Goal: Task Accomplishment & Management: Manage account settings

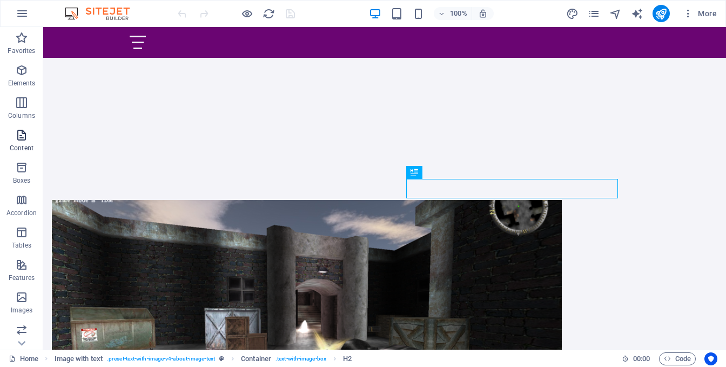
click at [23, 143] on span "Content" at bounding box center [21, 142] width 43 height 26
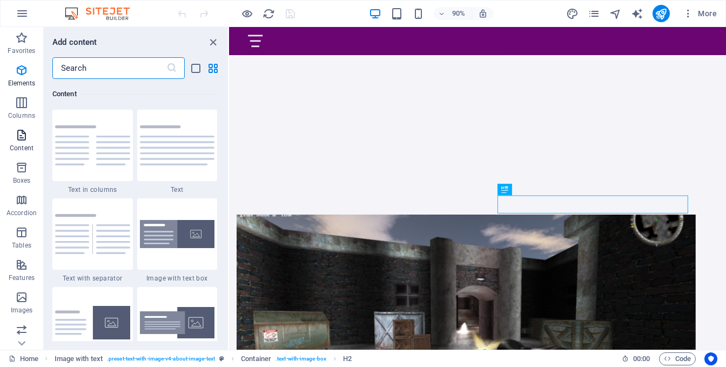
scroll to position [1890, 0]
click at [18, 332] on icon "button" at bounding box center [21, 329] width 13 height 13
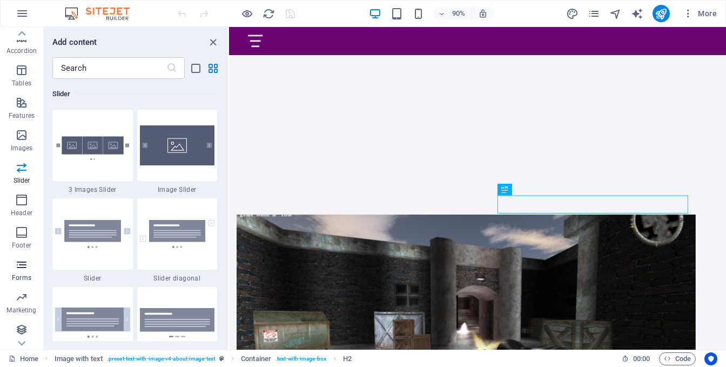
scroll to position [163, 0]
click at [21, 331] on icon "button" at bounding box center [21, 328] width 13 height 13
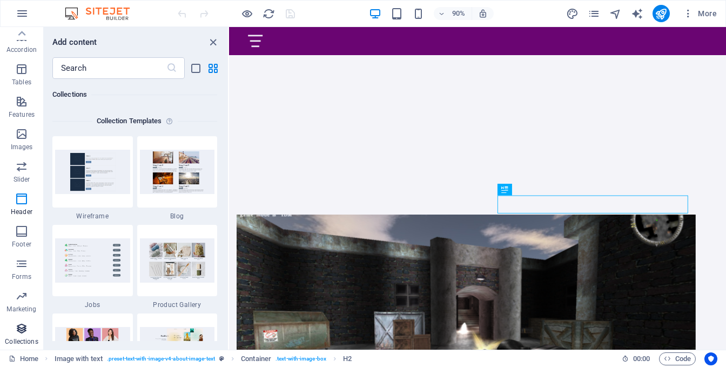
scroll to position [9886, 0]
click at [24, 16] on icon "button" at bounding box center [22, 13] width 13 height 13
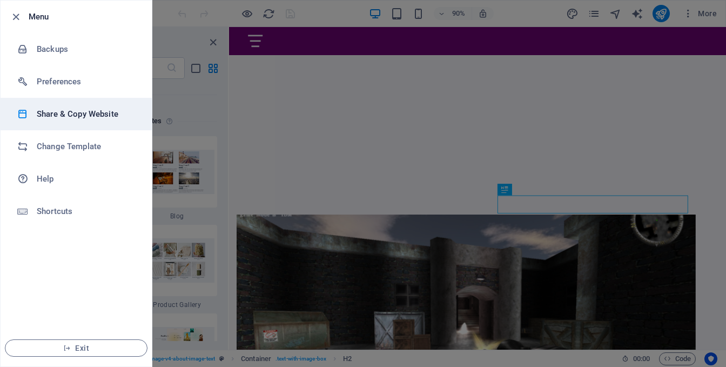
click at [70, 114] on h6 "Share & Copy Website" at bounding box center [87, 113] width 100 height 13
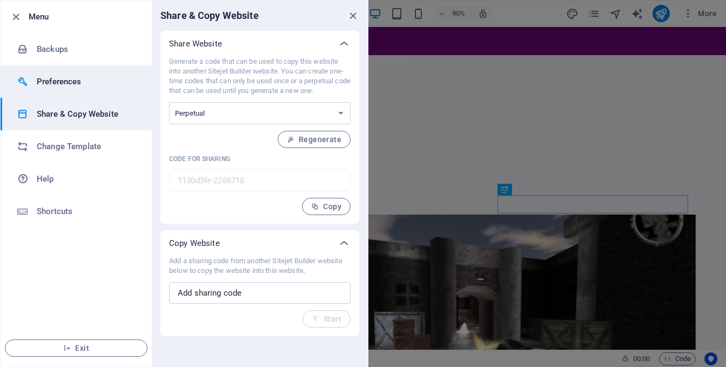
click at [49, 83] on h6 "Preferences" at bounding box center [87, 81] width 100 height 13
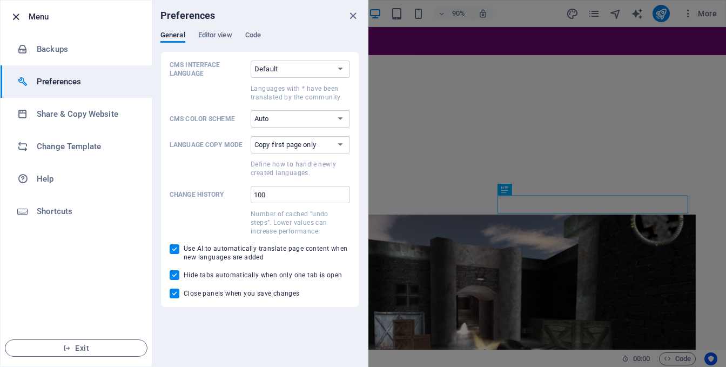
click at [11, 14] on icon "button" at bounding box center [16, 17] width 12 height 12
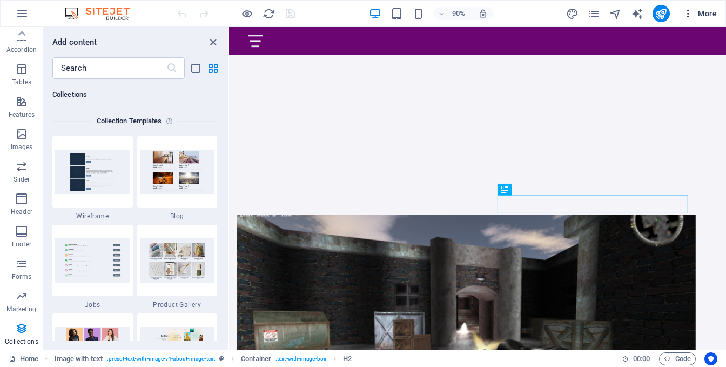
click at [688, 11] on icon "button" at bounding box center [688, 13] width 11 height 11
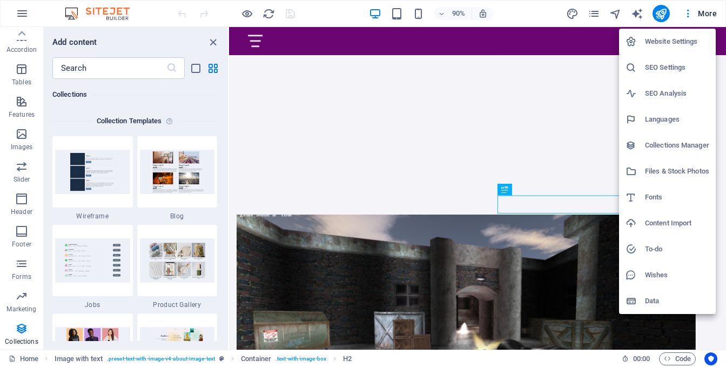
click at [672, 168] on h6 "Files & Stock Photos" at bounding box center [677, 171] width 64 height 13
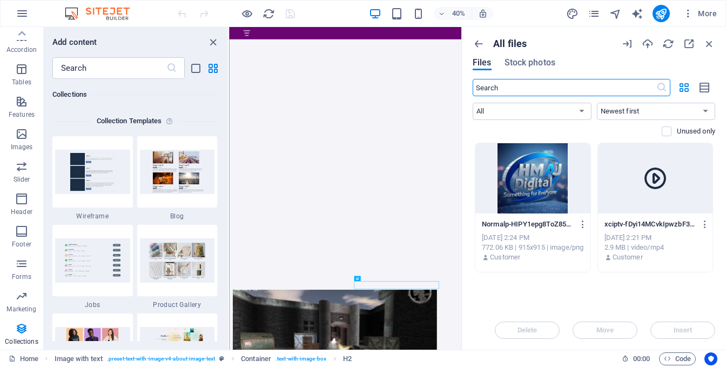
click at [601, 17] on div "More" at bounding box center [643, 13] width 155 height 17
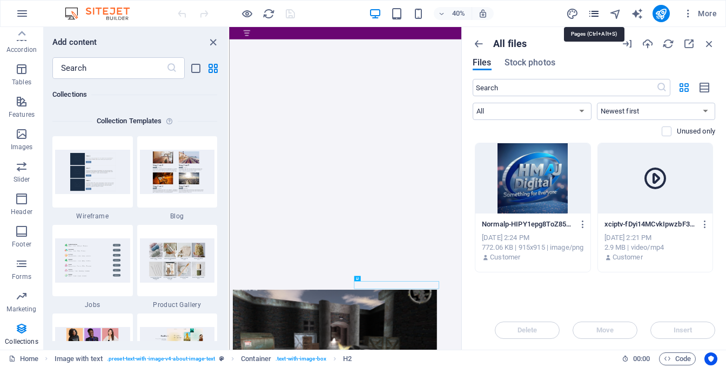
click at [597, 14] on icon "pages" at bounding box center [594, 14] width 12 height 12
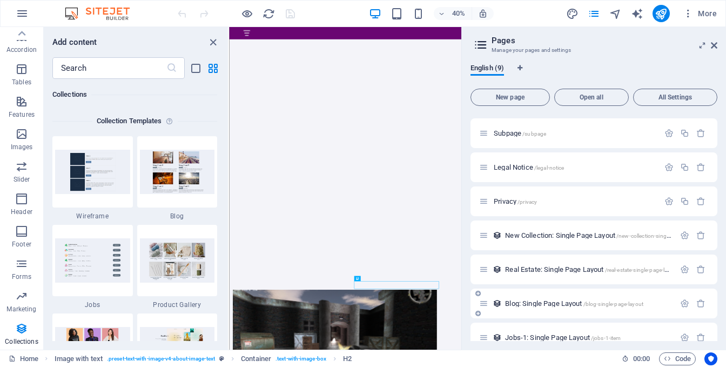
scroll to position [0, 0]
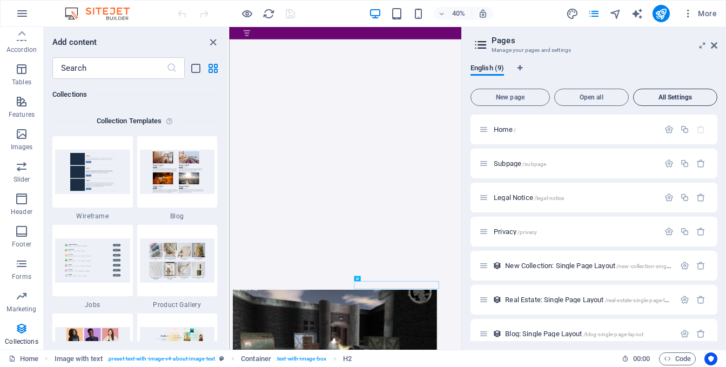
click at [676, 99] on span "All Settings" at bounding box center [675, 97] width 75 height 6
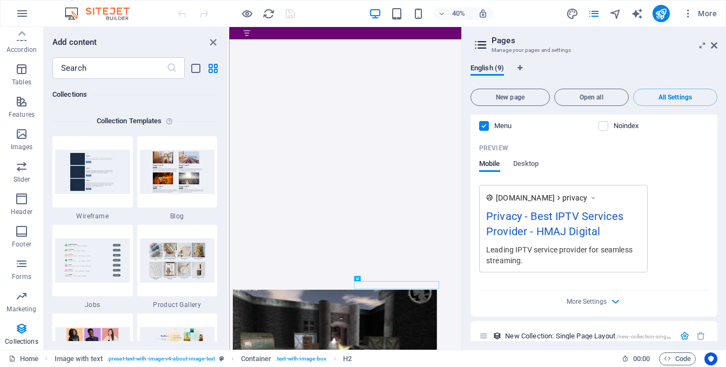
scroll to position [1782, 0]
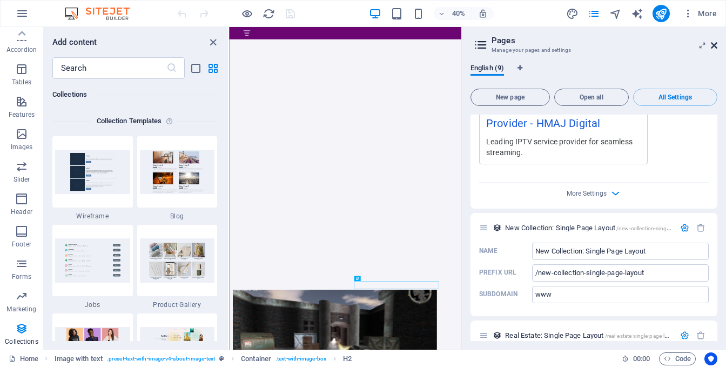
click at [713, 44] on icon at bounding box center [714, 45] width 6 height 9
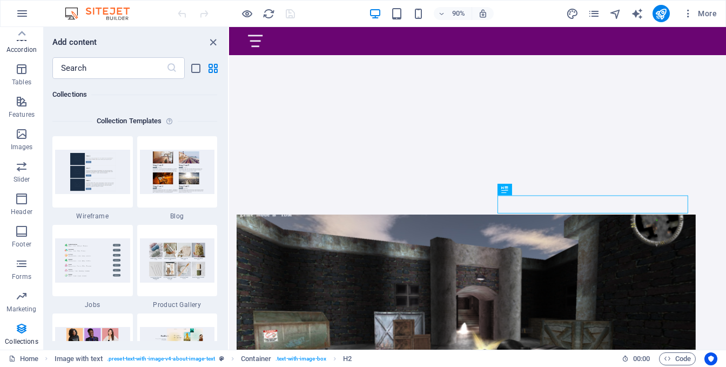
scroll to position [0, 0]
click at [23, 78] on span "Elements" at bounding box center [21, 77] width 43 height 26
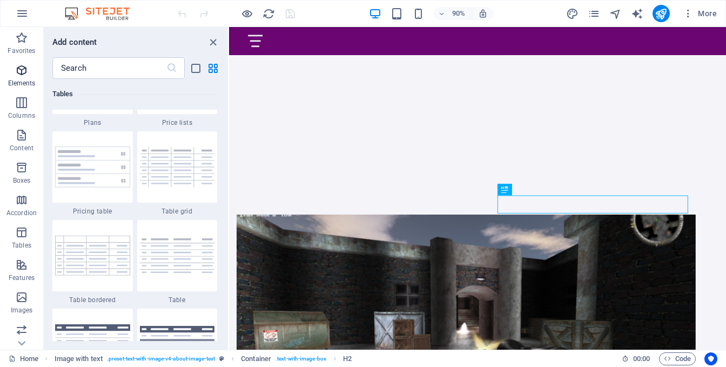
scroll to position [115, 0]
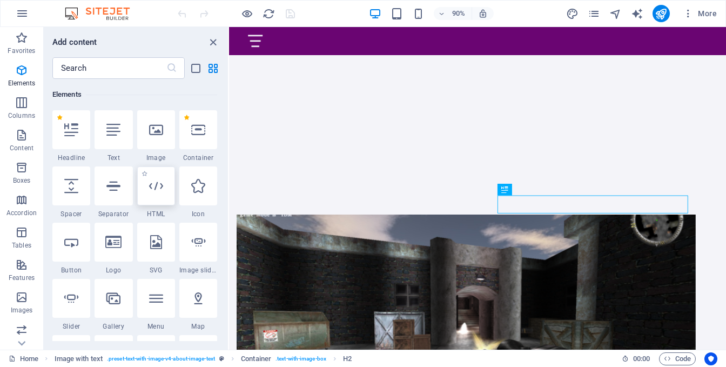
click at [157, 197] on div at bounding box center [156, 185] width 38 height 39
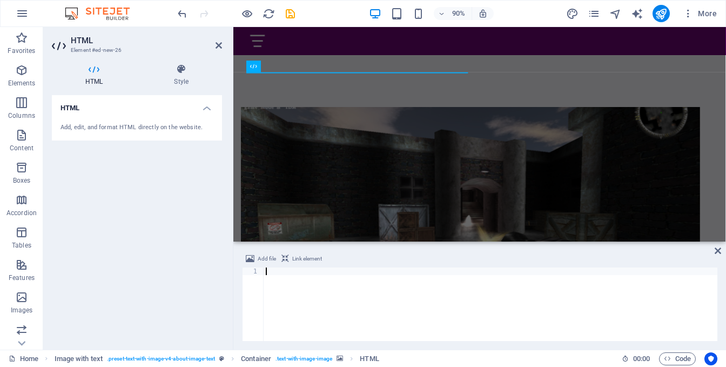
click at [137, 125] on div "Add, edit, and format HTML directly on the website." at bounding box center [136, 127] width 153 height 9
click at [95, 70] on icon at bounding box center [94, 69] width 84 height 11
click at [77, 129] on div "Add, edit, and format HTML directly on the website." at bounding box center [136, 127] width 153 height 9
click at [73, 129] on div "Add, edit, and format HTML directly on the website." at bounding box center [136, 127] width 153 height 9
click at [72, 133] on div "Add, edit, and format HTML directly on the website." at bounding box center [137, 128] width 170 height 26
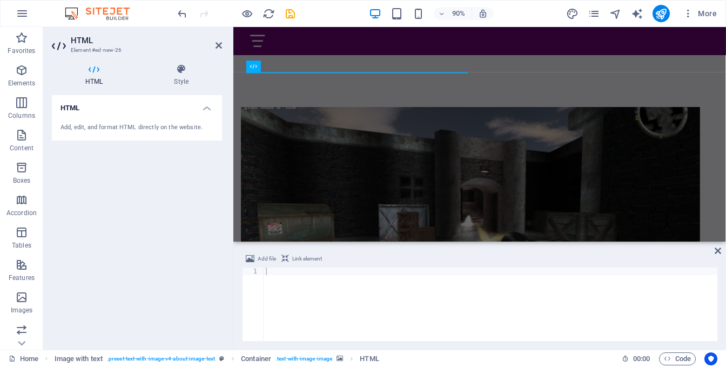
click at [207, 109] on h4 "HTML" at bounding box center [137, 104] width 170 height 19
click at [207, 109] on h4 "HTML" at bounding box center [137, 108] width 170 height 26
drag, startPoint x: 79, startPoint y: 129, endPoint x: 59, endPoint y: 128, distance: 20.6
click at [59, 128] on div "Add, edit, and format HTML directly on the website." at bounding box center [137, 128] width 170 height 26
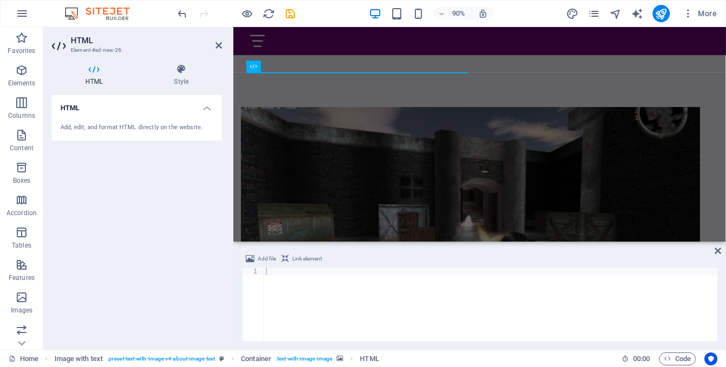
click at [58, 128] on div "Add, edit, and format HTML directly on the website." at bounding box center [137, 128] width 170 height 26
click at [180, 73] on icon at bounding box center [181, 69] width 82 height 11
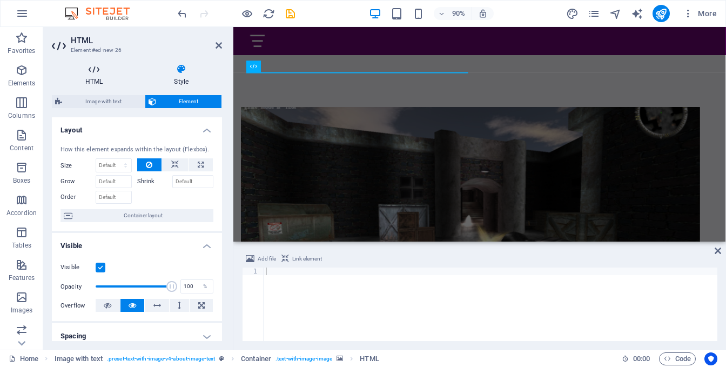
click at [90, 75] on h4 "HTML" at bounding box center [96, 75] width 89 height 23
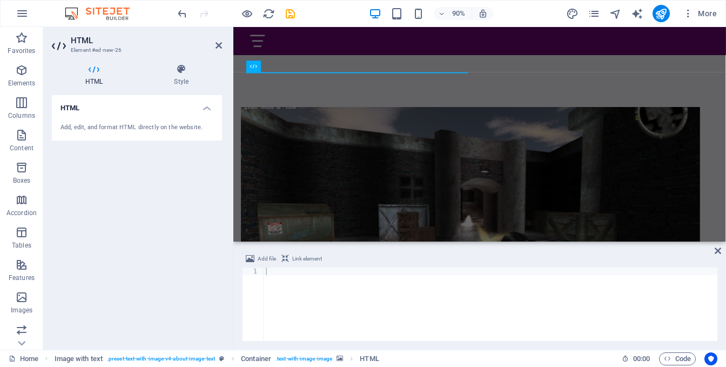
click at [90, 75] on h4 "HTML" at bounding box center [96, 75] width 89 height 23
click at [26, 114] on p "Columns" at bounding box center [21, 115] width 27 height 9
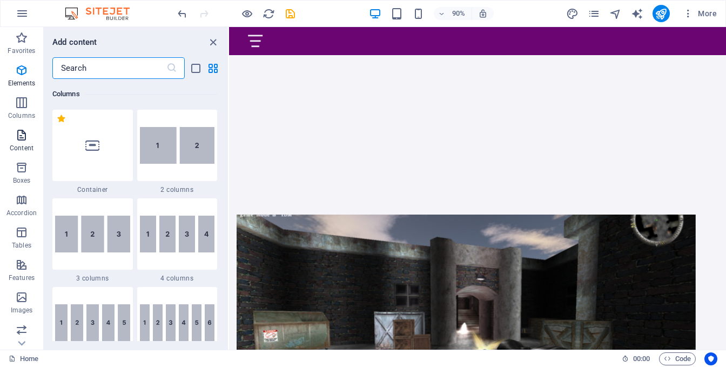
click at [21, 139] on icon "button" at bounding box center [21, 135] width 13 height 13
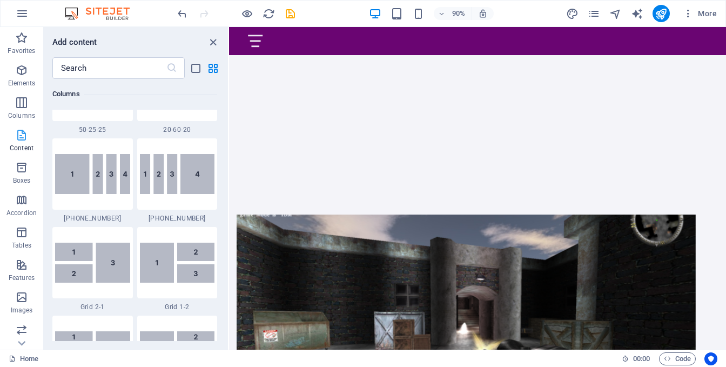
scroll to position [1890, 0]
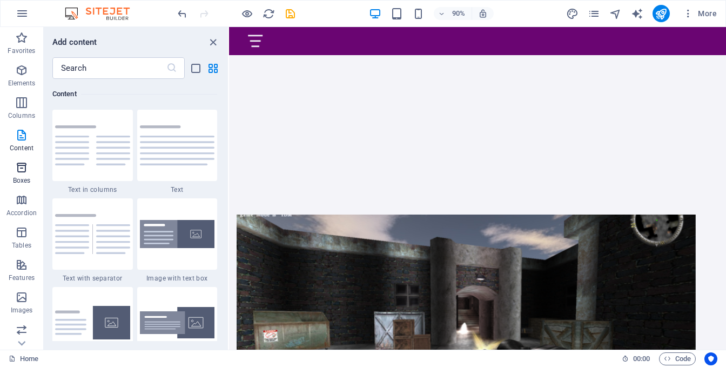
click at [21, 173] on icon "button" at bounding box center [21, 167] width 13 height 13
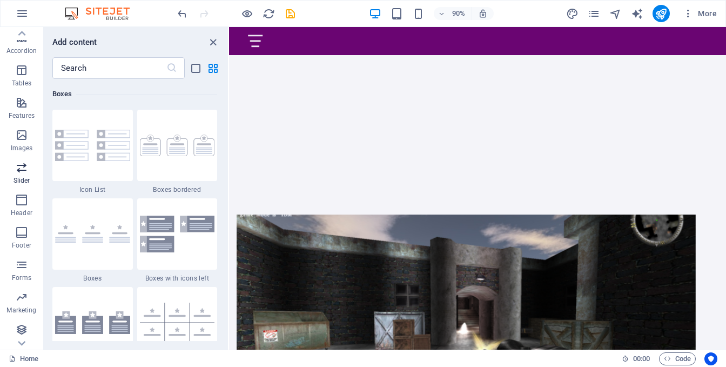
scroll to position [163, 0]
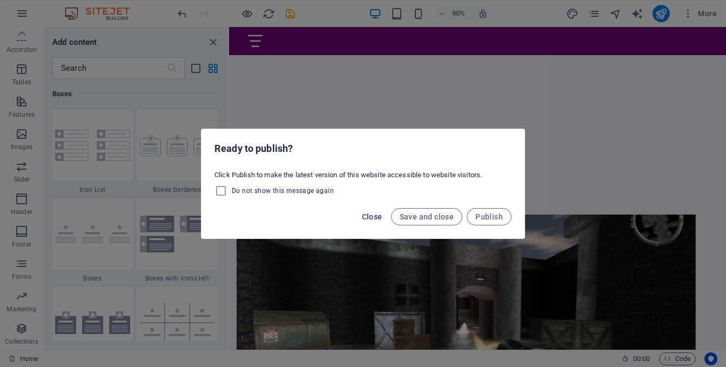
click at [363, 217] on button "Close" at bounding box center [372, 216] width 29 height 17
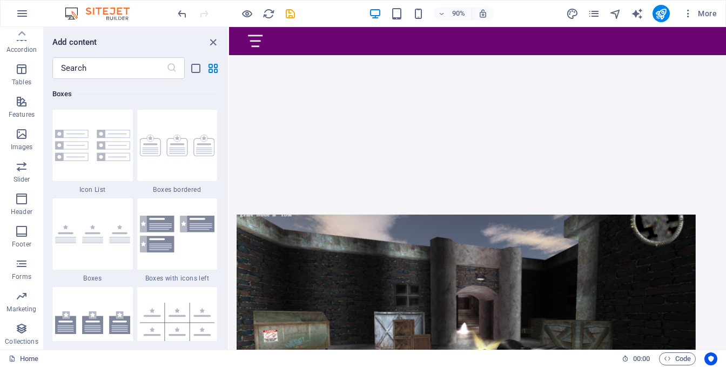
scroll to position [0, 0]
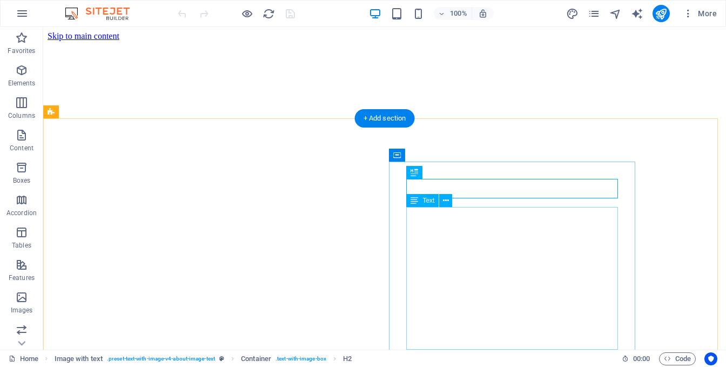
scroll to position [231, 0]
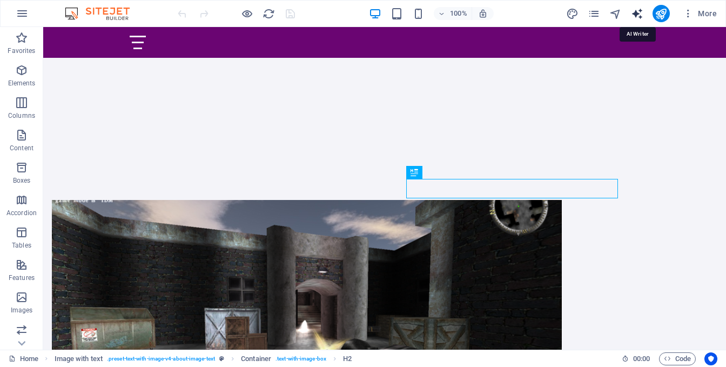
click at [634, 12] on icon "text_generator" at bounding box center [637, 14] width 12 height 12
select select "English"
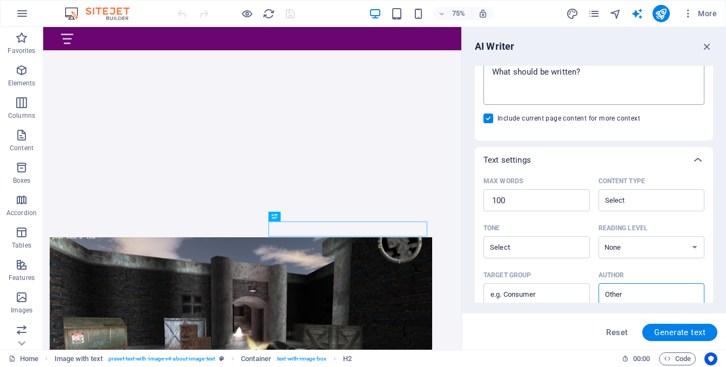
scroll to position [275, 0]
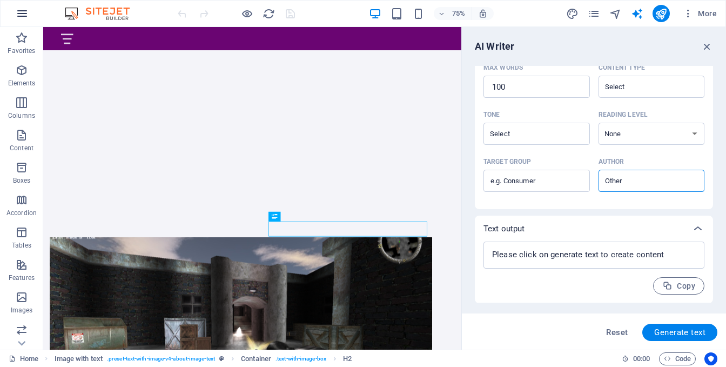
click at [25, 18] on icon "button" at bounding box center [22, 13] width 13 height 13
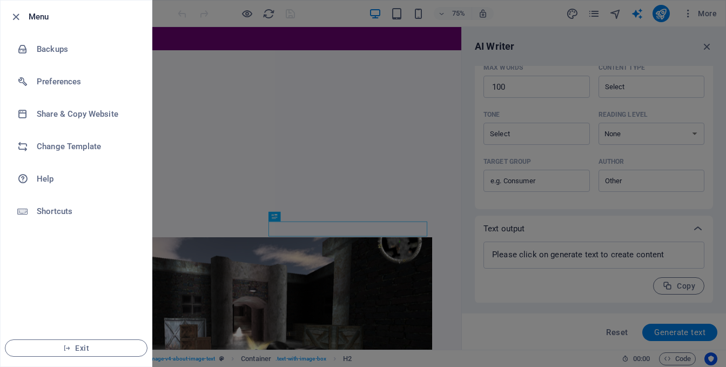
click at [163, 10] on div at bounding box center [363, 183] width 726 height 367
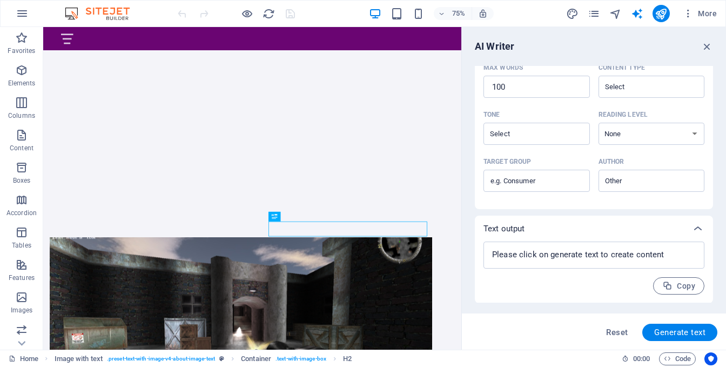
click at [68, 10] on img at bounding box center [102, 13] width 81 height 13
click at [22, 340] on p "Collections" at bounding box center [21, 341] width 33 height 9
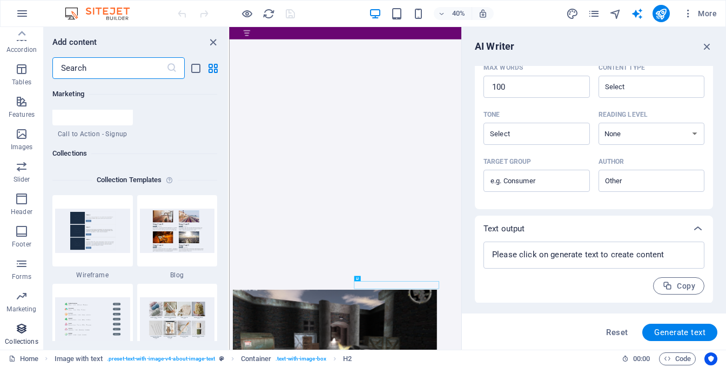
scroll to position [9887, 0]
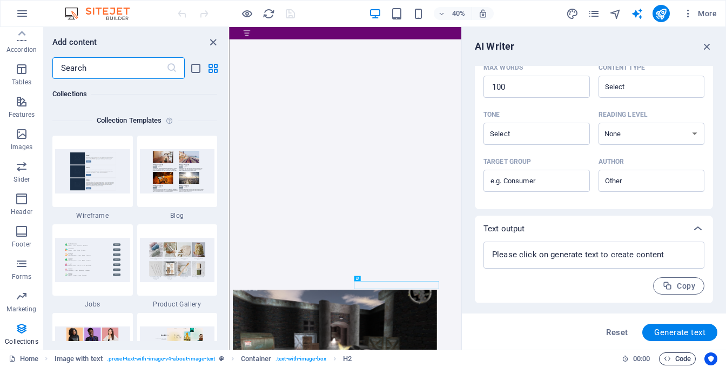
click at [674, 358] on span "Code" at bounding box center [677, 358] width 27 height 13
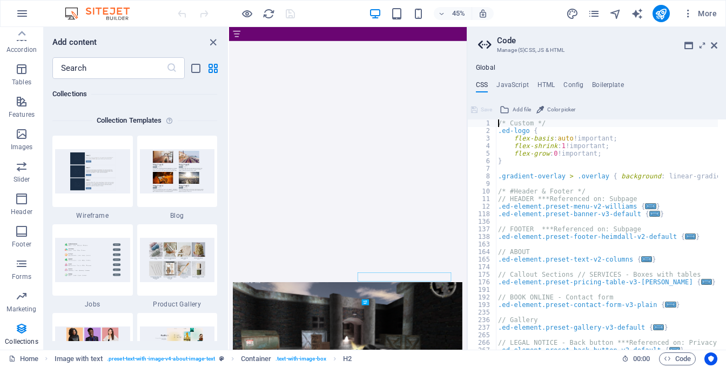
click at [566, 211] on div "/* Custom */ .ed-logo { flex-basis : auto !important; flex-shrink : 1 !importan…" at bounding box center [718, 237] width 444 height 237
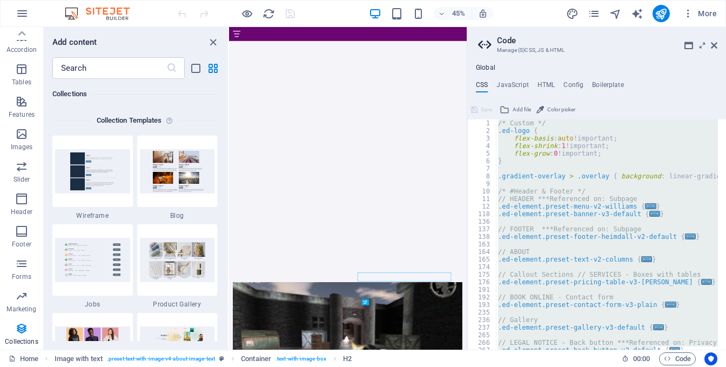
type textarea "</html>"
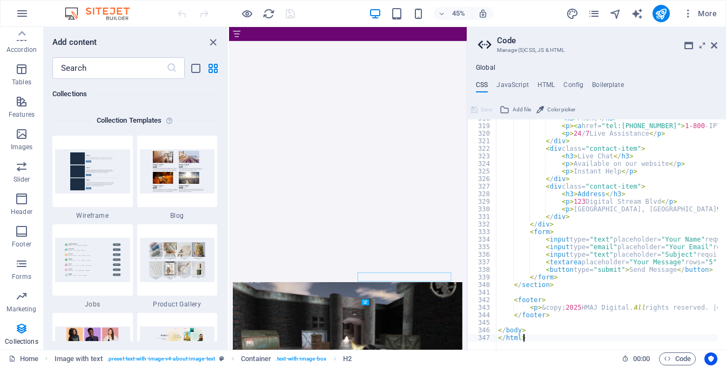
scroll to position [2402, 0]
type textarea "</html>"
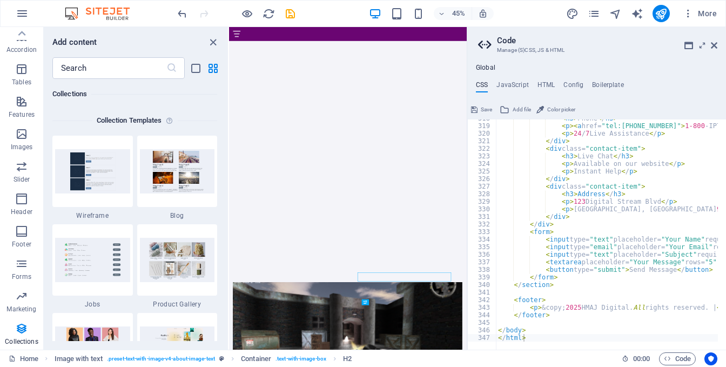
click at [477, 113] on button "Save" at bounding box center [481, 109] width 24 height 13
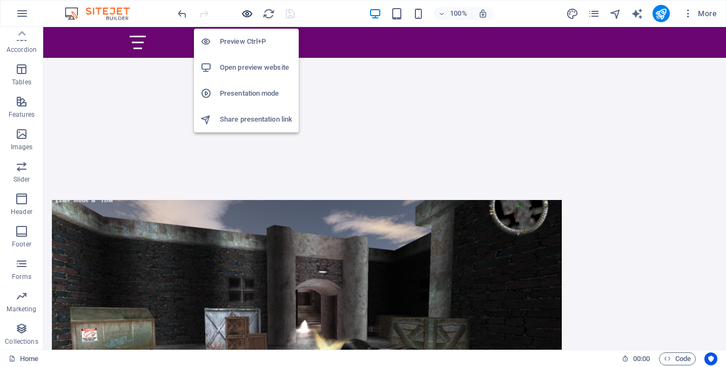
click at [247, 11] on icon "button" at bounding box center [247, 14] width 12 height 12
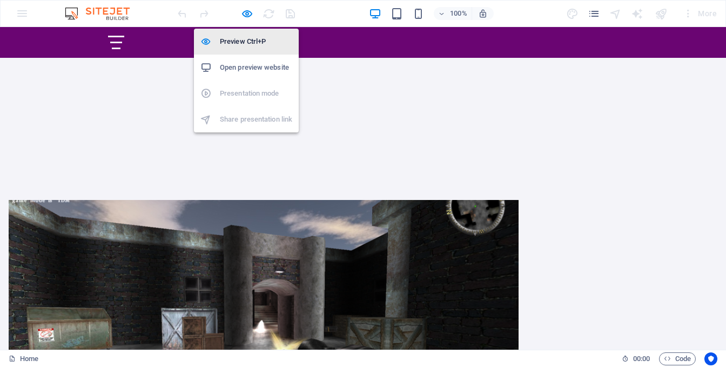
click at [231, 41] on h6 "Preview Ctrl+P" at bounding box center [256, 41] width 72 height 13
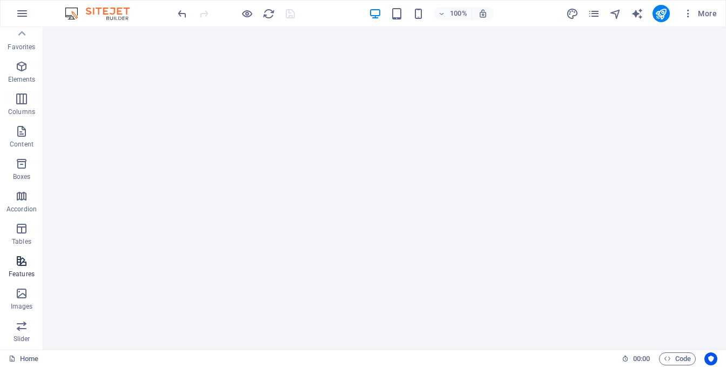
scroll to position [0, 0]
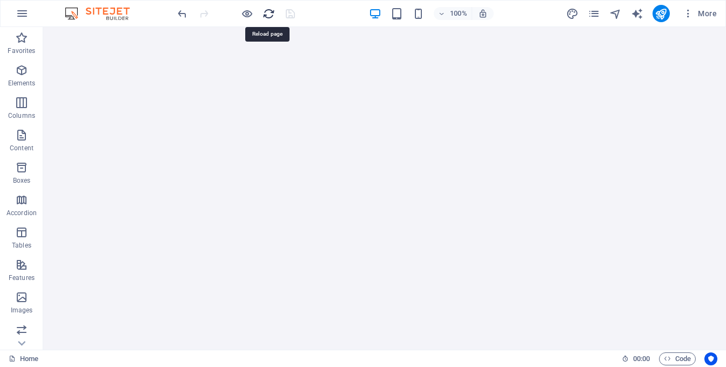
click at [269, 13] on icon "reload" at bounding box center [268, 14] width 12 height 12
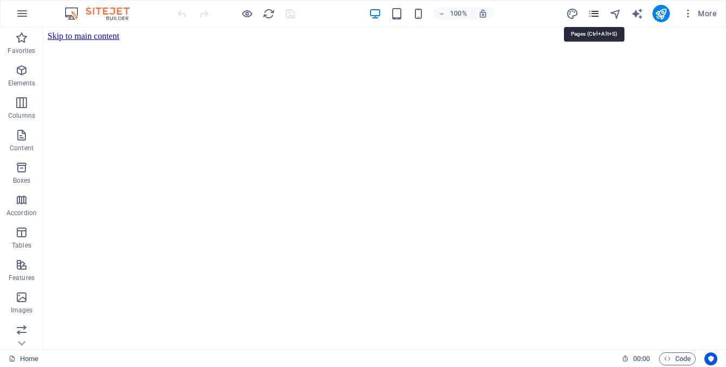
click at [594, 17] on icon "pages" at bounding box center [594, 14] width 12 height 12
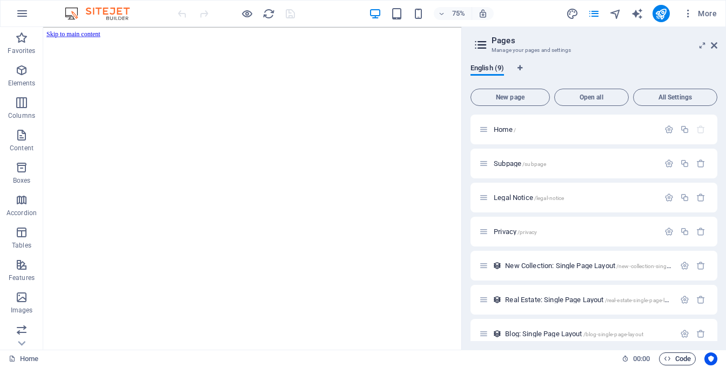
click at [679, 359] on span "Code" at bounding box center [677, 358] width 27 height 13
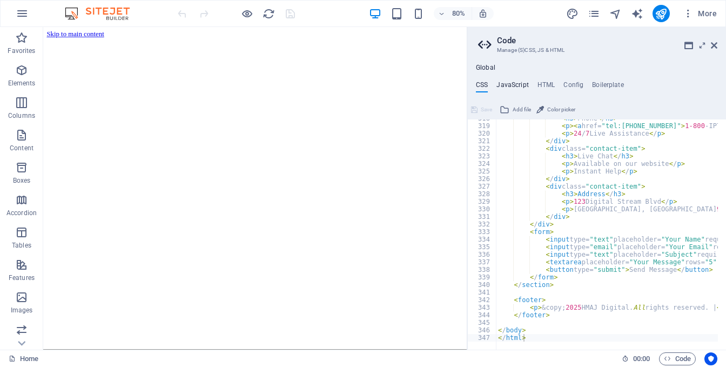
click at [502, 90] on h4 "JavaScript" at bounding box center [512, 87] width 32 height 12
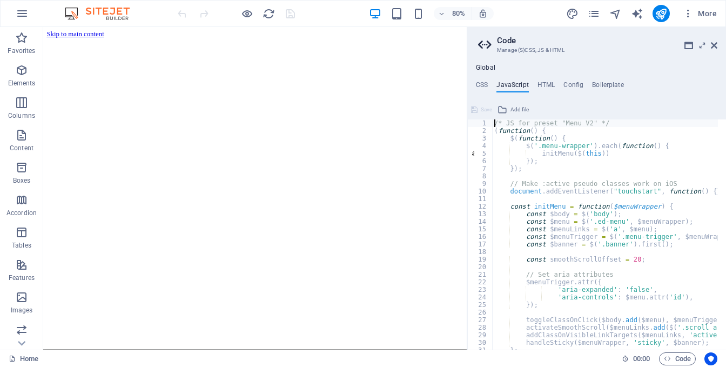
click at [537, 159] on div "/* JS for preset "Menu V2" */ ( function ( ) { $ ( function ( ) { $ ( '.menu-wr…" at bounding box center [740, 237] width 496 height 237
type textarea "});"
click at [544, 84] on h4 "HTML" at bounding box center [546, 87] width 18 height 12
type textarea "<a href="#main-content" class="wv-link-content button">Skip to main content</a>"
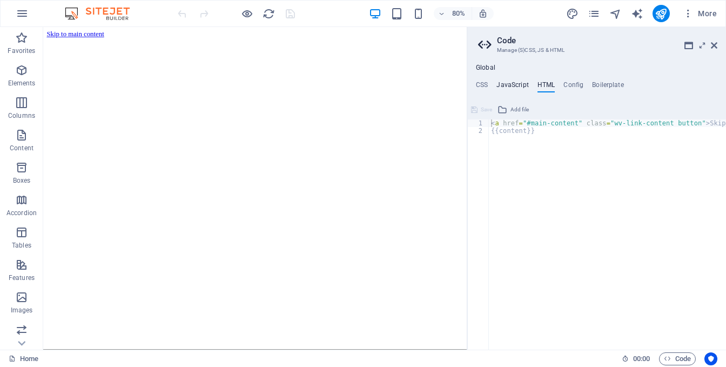
click at [514, 84] on h4 "JavaScript" at bounding box center [512, 87] width 32 height 12
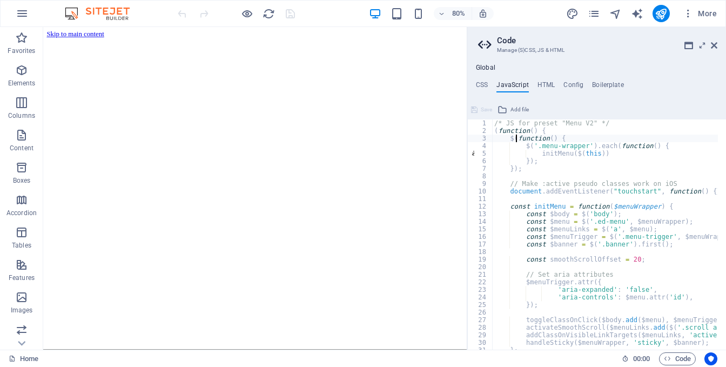
click at [517, 139] on div "/* JS for preset "Menu V2" */ ( function ( ) { $ ( function ( ) { $ ( '.menu-wr…" at bounding box center [740, 237] width 496 height 237
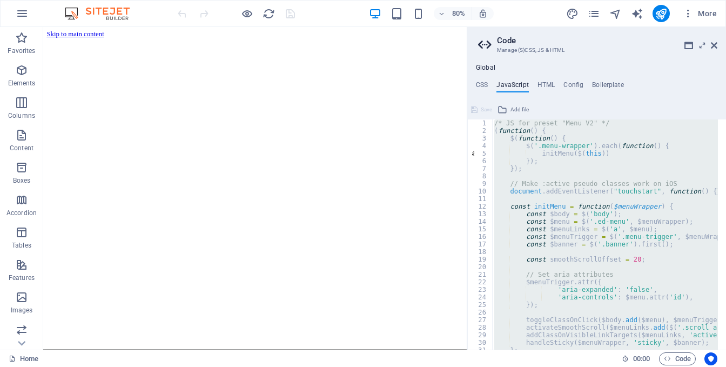
paste textarea "</html>"
type textarea "</html>"
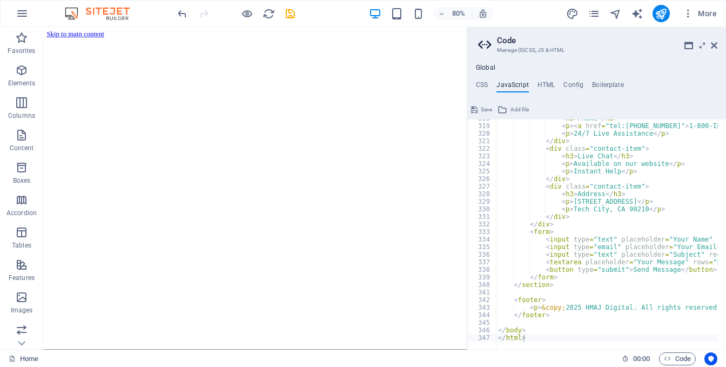
click at [480, 110] on button "Save" at bounding box center [481, 109] width 24 height 13
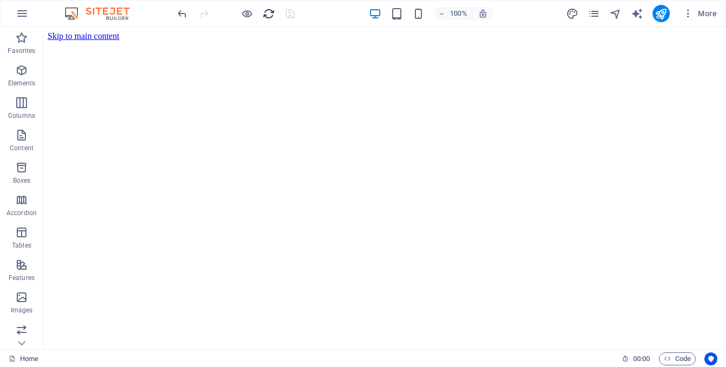
click at [270, 13] on icon "reload" at bounding box center [268, 14] width 12 height 12
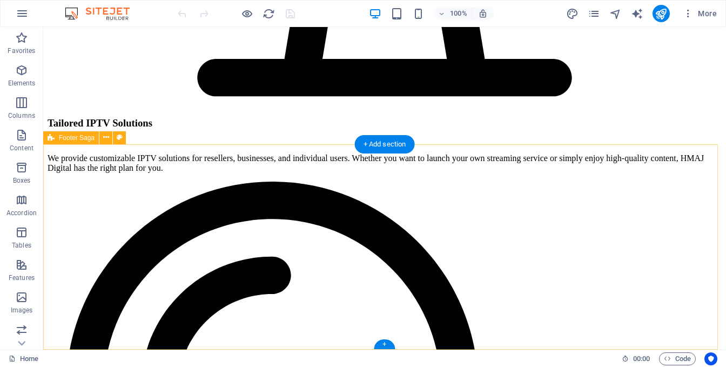
scroll to position [2362, 0]
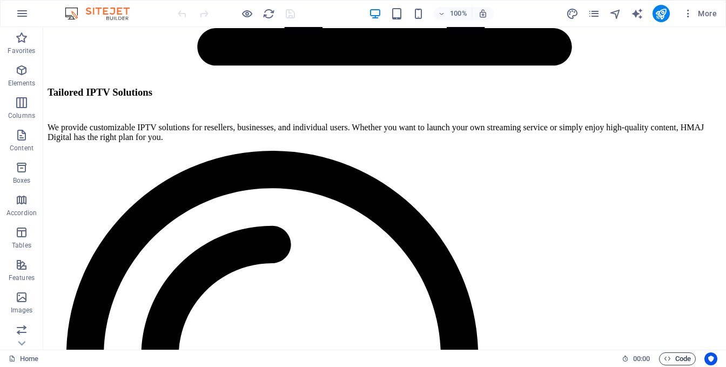
click at [675, 352] on span "Code" at bounding box center [677, 358] width 27 height 13
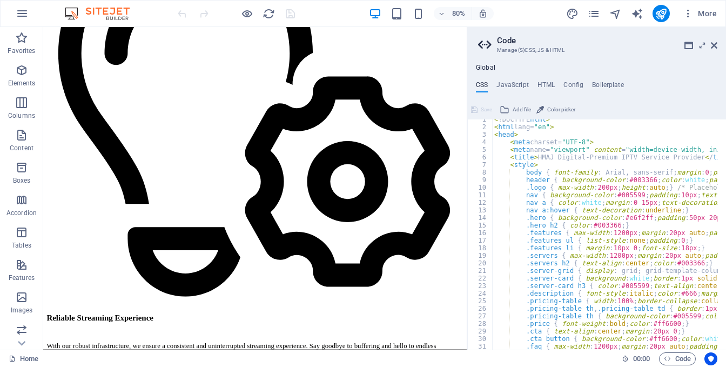
scroll to position [0, 0]
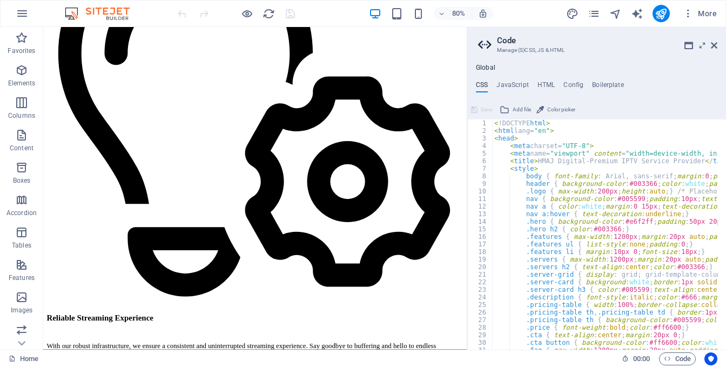
click at [573, 76] on div "Global CSS JavaScript HTML Config Boilerplate </html> 1 2 3 4 5 6 7 8 9 10 11 1…" at bounding box center [596, 207] width 259 height 286
click at [573, 81] on h4 "Config" at bounding box center [573, 87] width 20 height 12
type textarea "$color-background: #F4F4F9;"
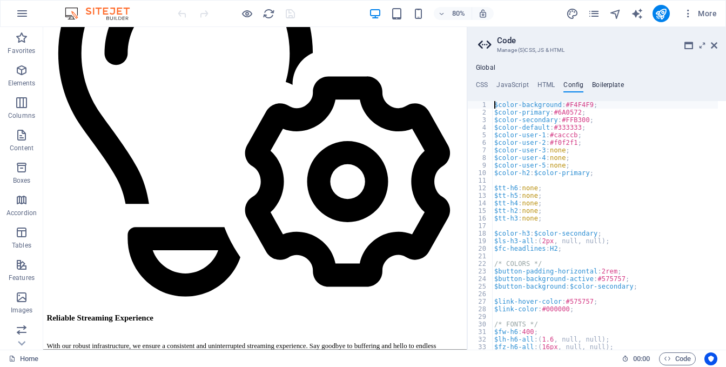
click at [606, 87] on h4 "Boilerplate" at bounding box center [608, 87] width 32 height 12
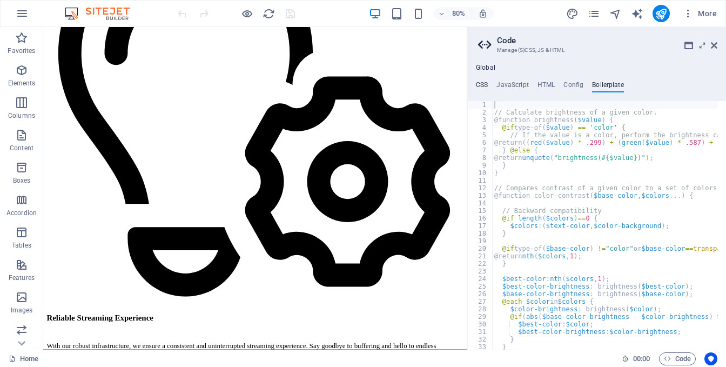
click at [481, 84] on h4 "CSS" at bounding box center [482, 87] width 12 height 12
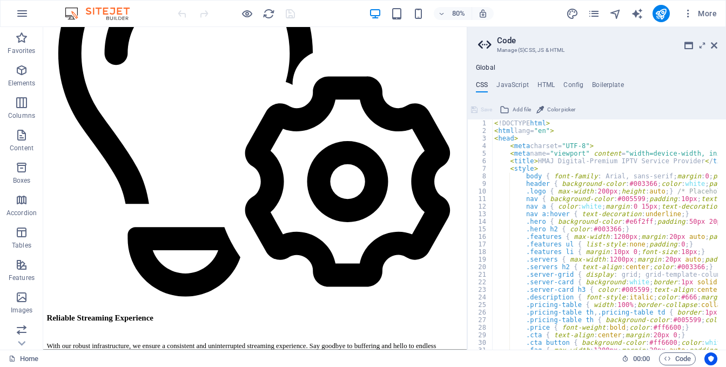
click at [488, 44] on icon at bounding box center [486, 44] width 16 height 15
click at [690, 47] on icon at bounding box center [688, 45] width 9 height 9
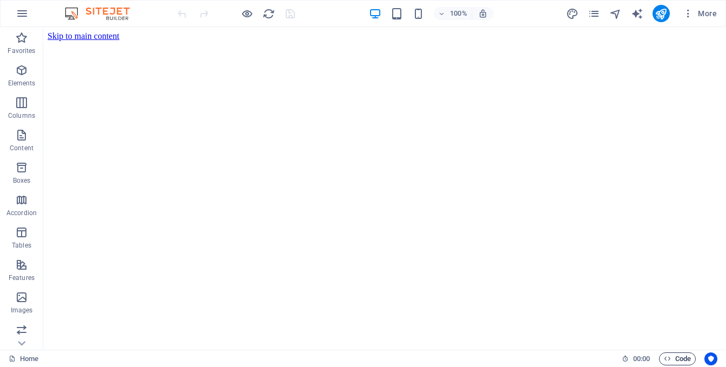
click at [677, 360] on span "Code" at bounding box center [677, 358] width 27 height 13
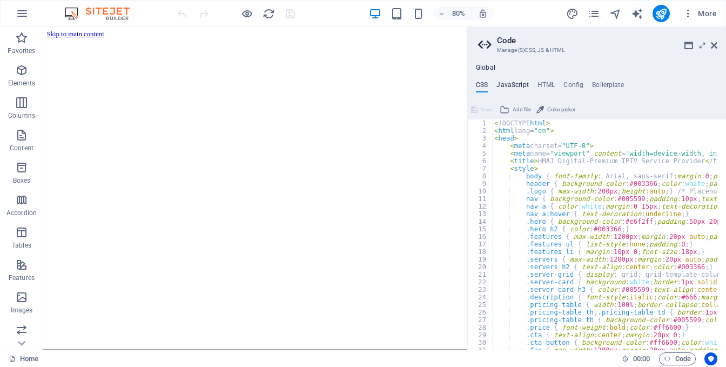
click at [512, 84] on h4 "JavaScript" at bounding box center [512, 87] width 32 height 12
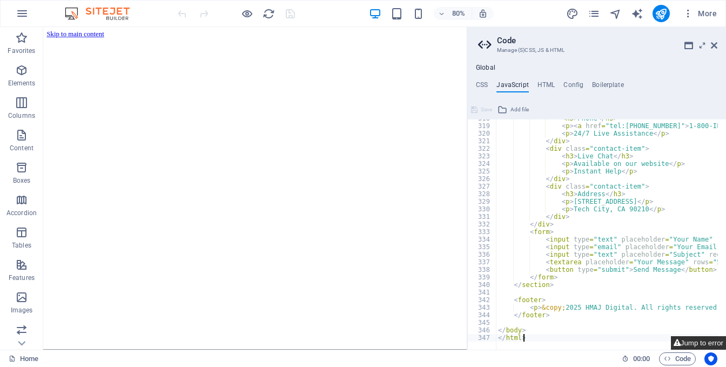
click at [693, 339] on button "Jump to error" at bounding box center [698, 343] width 55 height 14
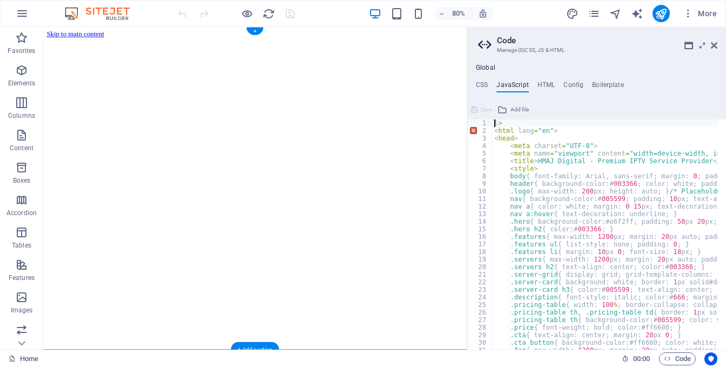
type textarea ">"
type textarea "<html lang="en">"
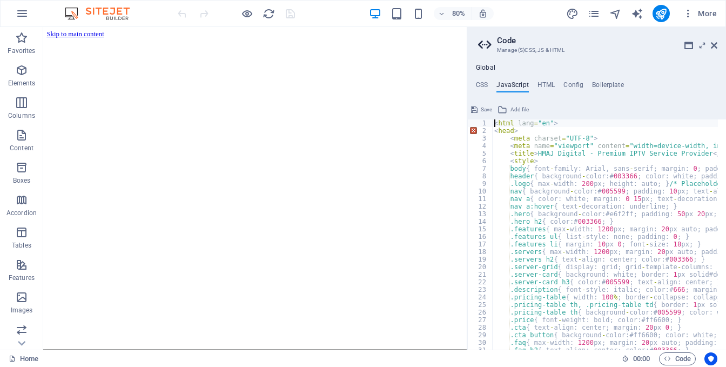
click at [473, 107] on icon at bounding box center [474, 109] width 6 height 13
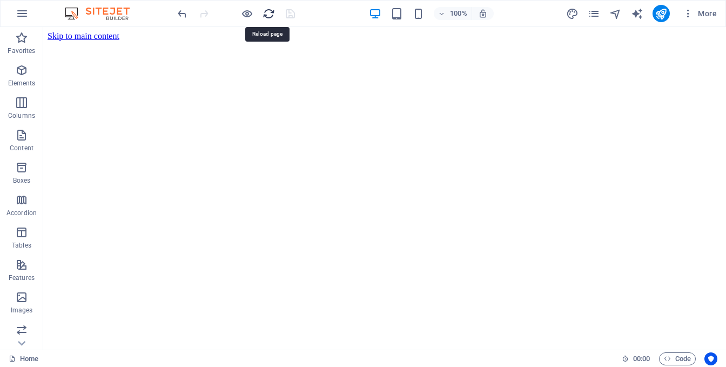
click at [268, 15] on icon "reload" at bounding box center [268, 14] width 12 height 12
click at [268, 11] on icon "reload" at bounding box center [268, 14] width 12 height 12
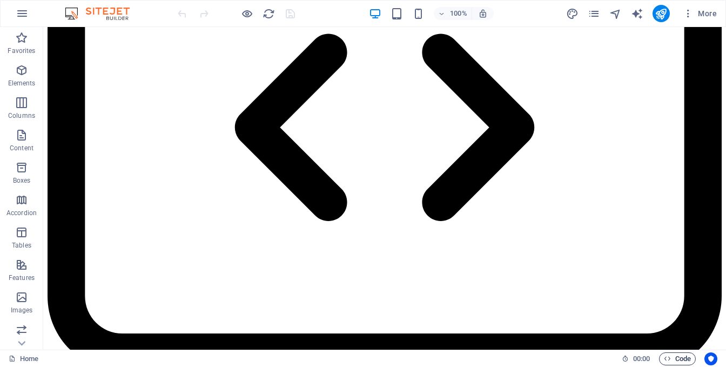
click at [683, 361] on span "Code" at bounding box center [677, 358] width 27 height 13
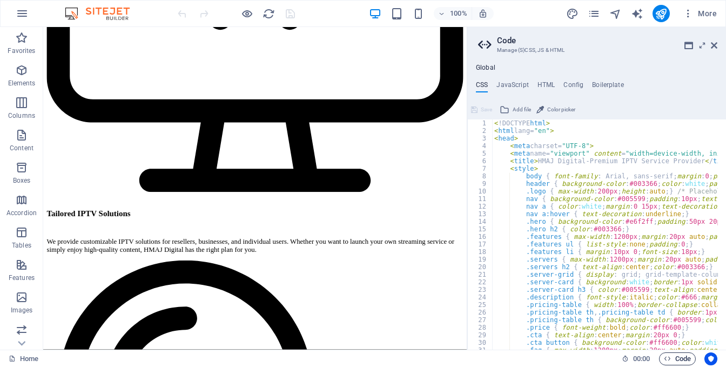
scroll to position [2024, 0]
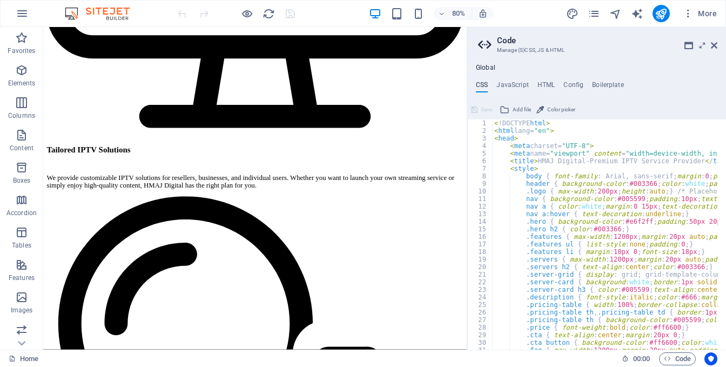
click at [479, 79] on div "Global CSS JavaScript HTML Config Boilerplate </html> 1 2 3 4 5 6 7 8 9 10 11 1…" at bounding box center [596, 207] width 259 height 286
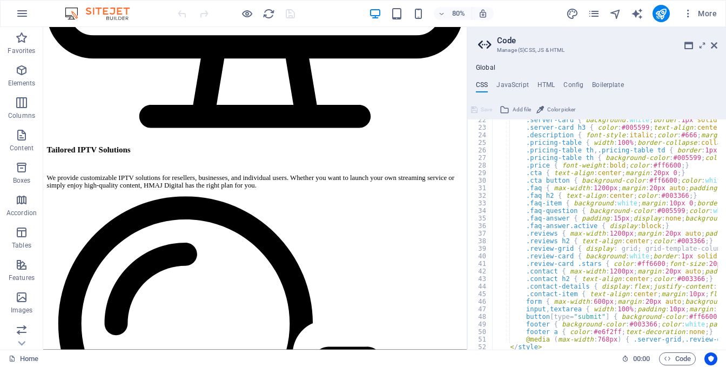
scroll to position [0, 0]
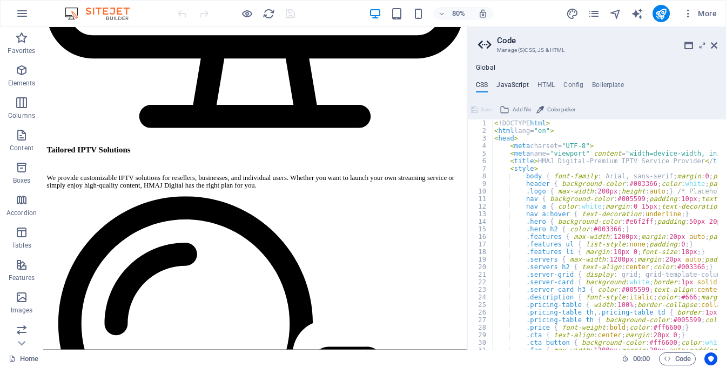
click at [504, 84] on h4 "JavaScript" at bounding box center [512, 87] width 32 height 12
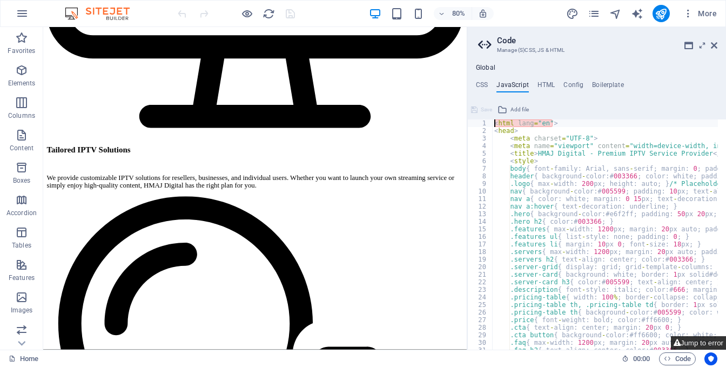
click at [683, 342] on button "Jump to error" at bounding box center [698, 343] width 55 height 14
click at [545, 89] on h4 "HTML" at bounding box center [546, 87] width 18 height 12
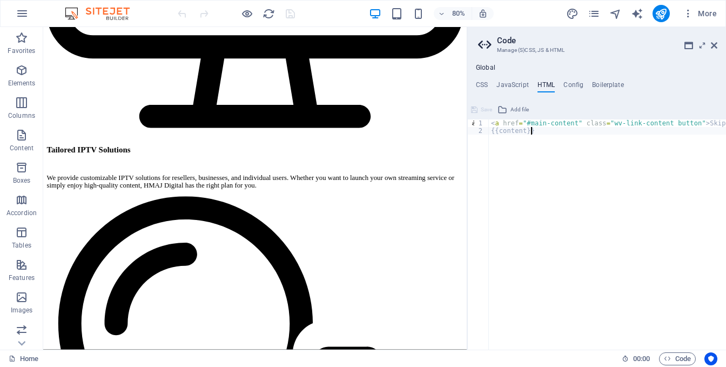
click at [533, 133] on div "< a href = "#main-content" class = "wv-link-content button" > Skip to main cont…" at bounding box center [635, 237] width 292 height 237
type textarea "<a href="#main-content" class="wv-link-content button">Skip to main content</a>…"
paste textarea
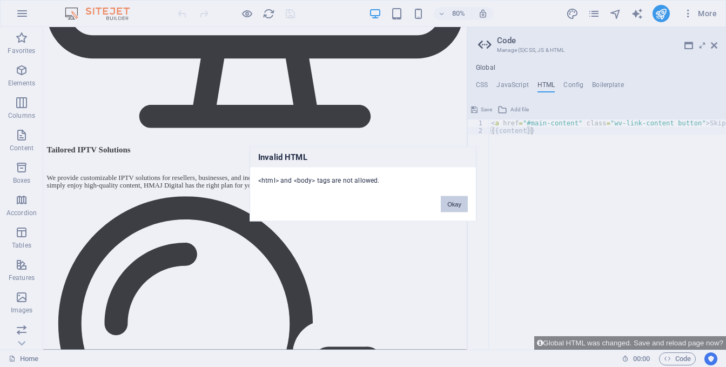
click at [460, 203] on button "Okay" at bounding box center [454, 204] width 27 height 16
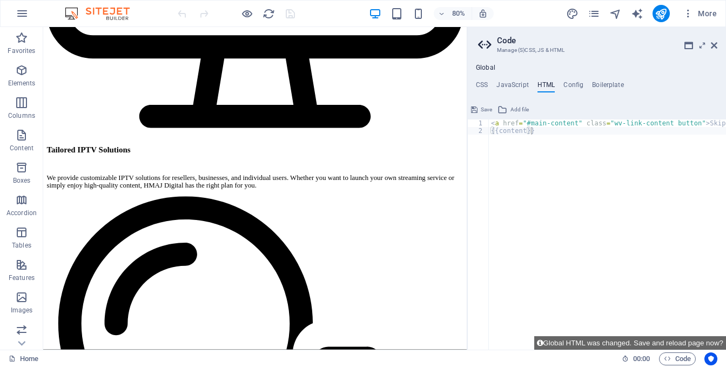
click at [526, 167] on div "< a href = "#main-content" class = "wv-link-content button" > Skip to main cont…" at bounding box center [635, 237] width 292 height 237
drag, startPoint x: 555, startPoint y: 138, endPoint x: 480, endPoint y: 107, distance: 80.4
click at [480, 107] on div "{{content}} 1 2 < a href = "#main-content" class = "wv-link-content button" > S…" at bounding box center [596, 225] width 259 height 248
type textarea "<a href="#main-content" class="wv-link-content button">Skip to main content</a>…"
click at [575, 83] on h4 "Config" at bounding box center [573, 87] width 20 height 12
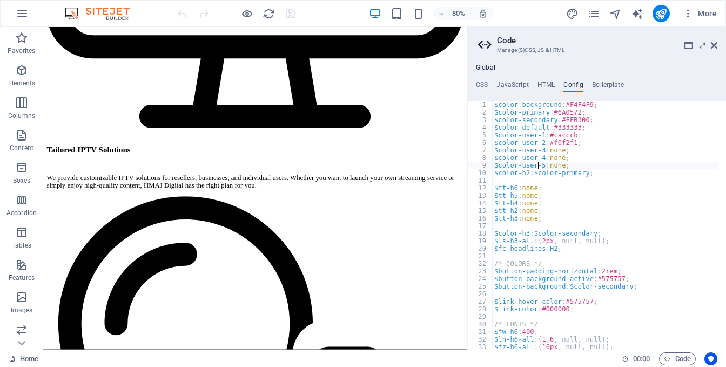
click at [539, 161] on div "$color-background : #F4F4F9 ; $color-primary : #6A0572 ; $color-secondary : #FF…" at bounding box center [638, 228] width 292 height 255
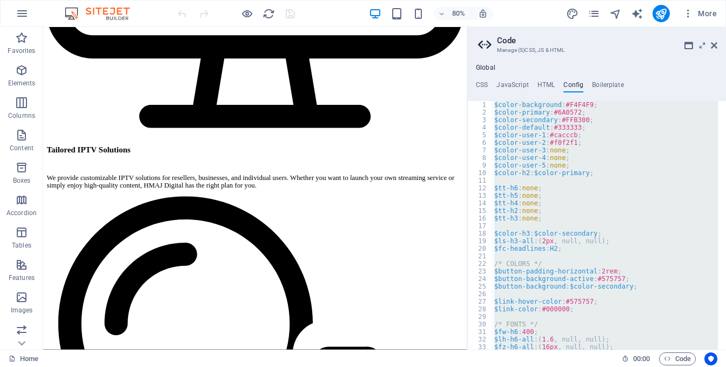
paste textarea "</html>"
type textarea "</html>"
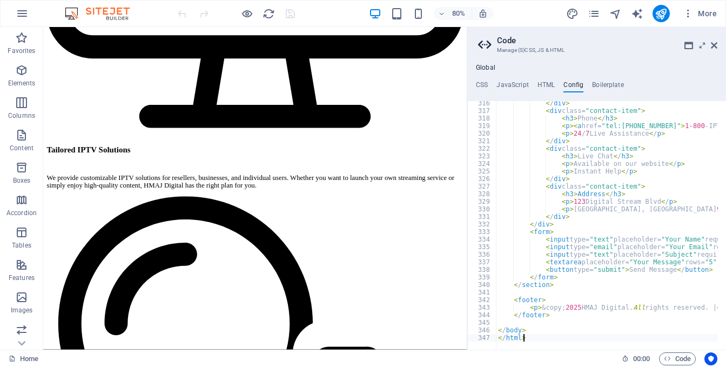
scroll to position [2383, 0]
click at [605, 90] on h4 "Boilerplate" at bounding box center [608, 87] width 32 height 12
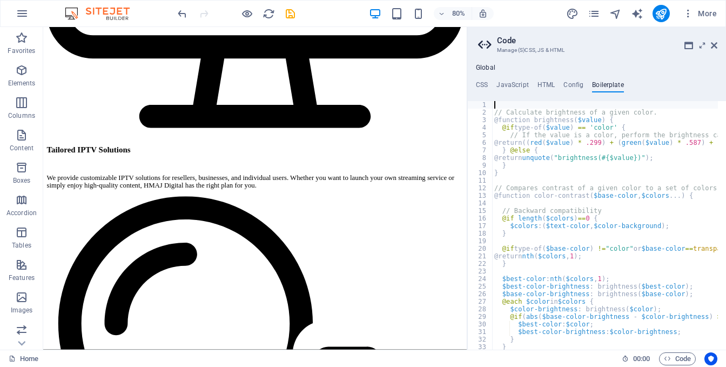
type textarea "}"
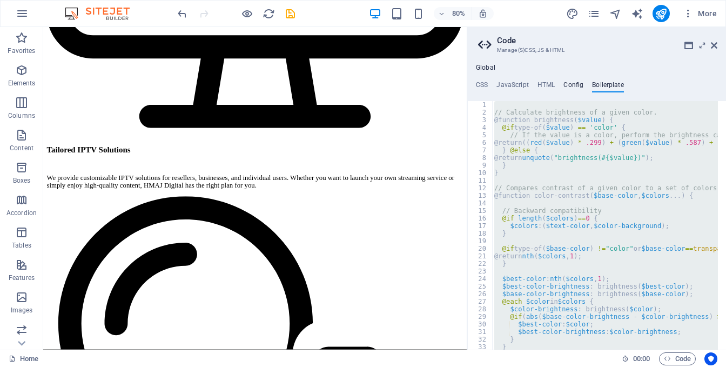
click at [571, 84] on h4 "Config" at bounding box center [573, 87] width 20 height 12
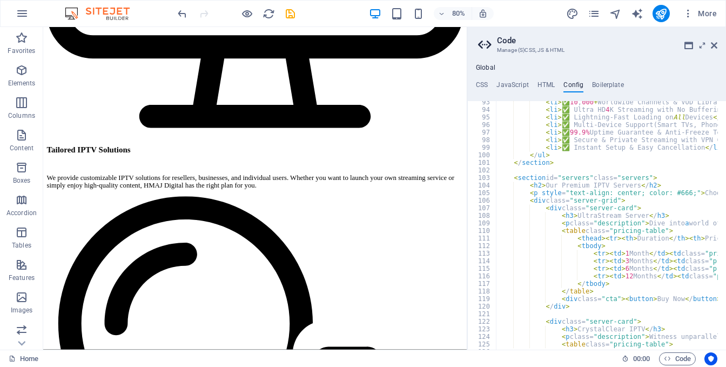
scroll to position [471, 0]
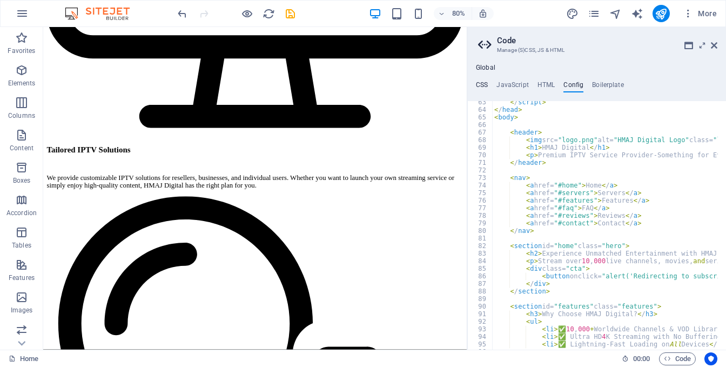
click at [482, 90] on h4 "CSS" at bounding box center [482, 87] width 12 height 12
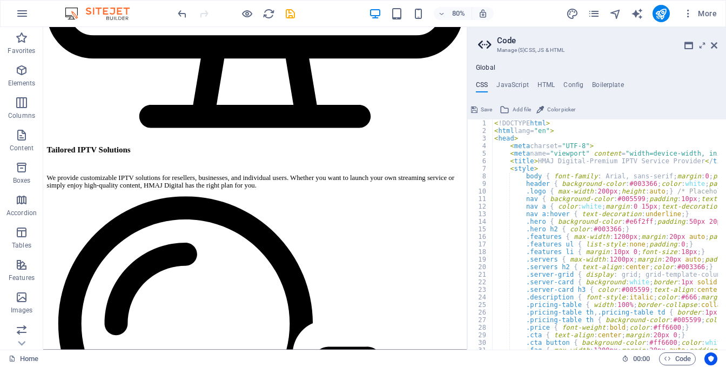
click at [480, 106] on button "Save" at bounding box center [481, 109] width 24 height 13
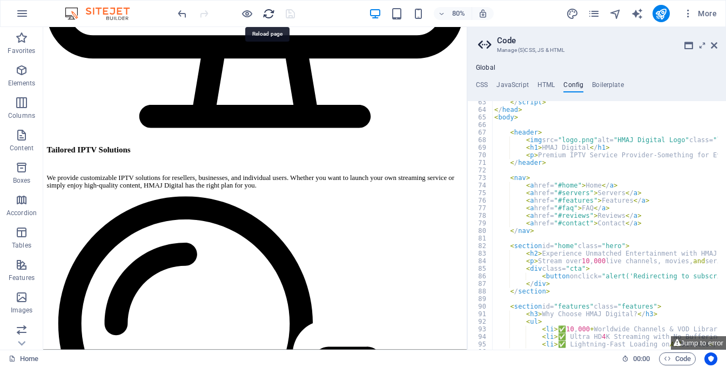
click at [272, 10] on icon "reload" at bounding box center [268, 14] width 12 height 12
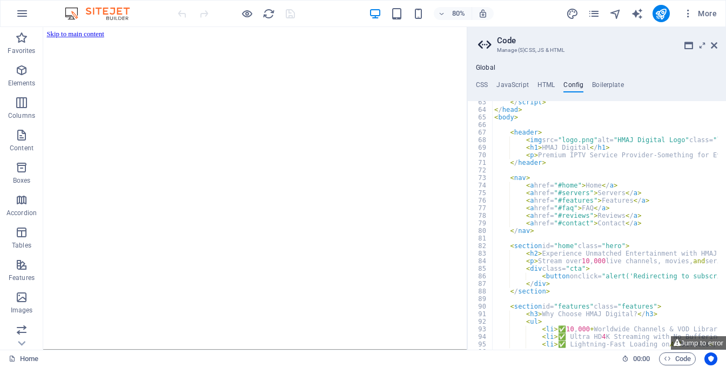
scroll to position [0, 0]
click at [713, 45] on icon at bounding box center [714, 45] width 6 height 9
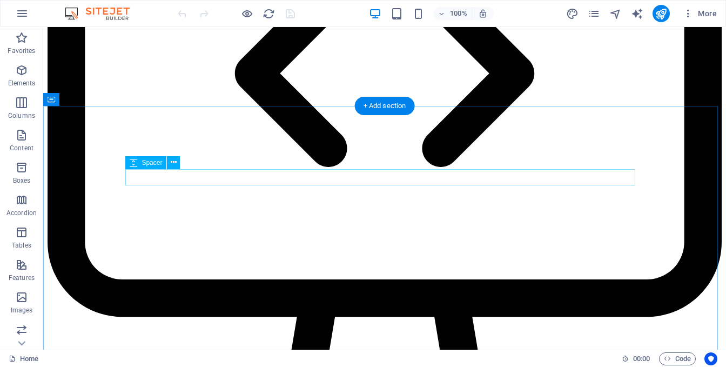
scroll to position [2362, 0]
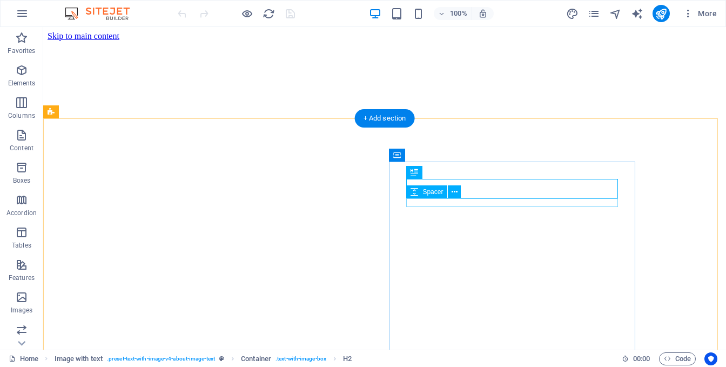
scroll to position [231, 0]
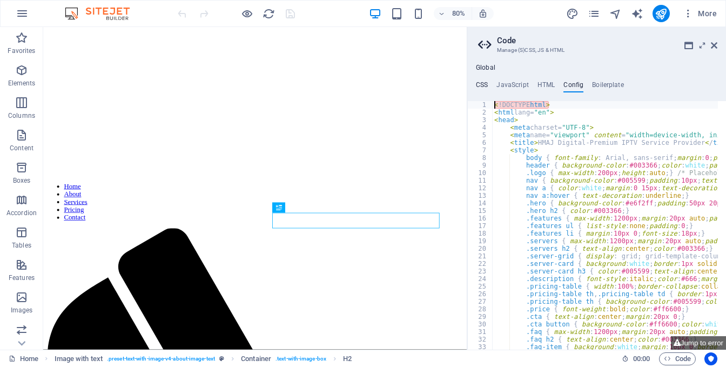
click at [482, 83] on h4 "CSS" at bounding box center [482, 87] width 12 height 12
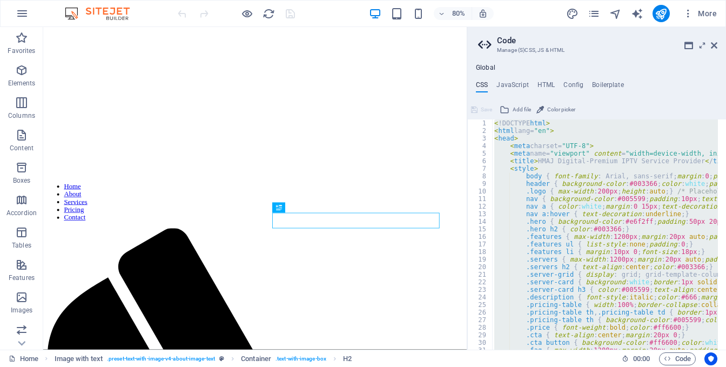
paste textarea
type textarea "</html>"
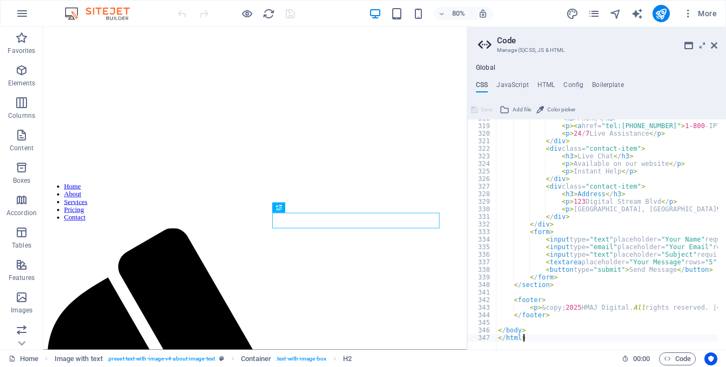
scroll to position [2402, 0]
click at [483, 110] on span "Save" at bounding box center [486, 109] width 11 height 13
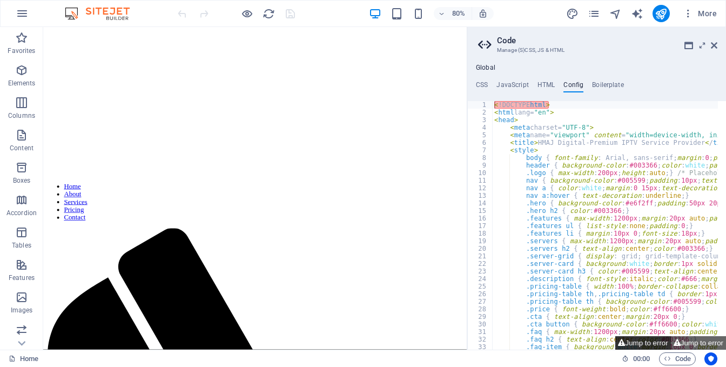
click at [633, 340] on button "Jump to error" at bounding box center [642, 343] width 55 height 14
click at [540, 79] on div "Global CSS JavaScript HTML Config Boilerplate </html> 318 319 320 321 322 323 3…" at bounding box center [596, 207] width 259 height 286
click at [545, 85] on h4 "HTML" at bounding box center [546, 87] width 18 height 12
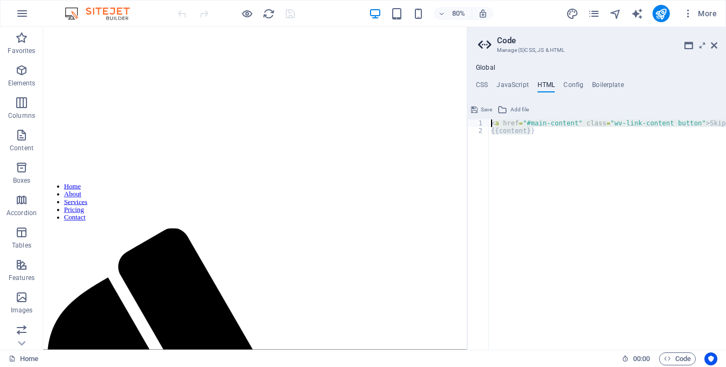
drag, startPoint x: 542, startPoint y: 138, endPoint x: 494, endPoint y: 112, distance: 54.4
click at [494, 112] on div "<a href="#main-content" class="wv-link-content button">Skip to main content</a>…" at bounding box center [596, 225] width 259 height 248
type textarea "<a href="#main-content" class="wv-link-content button">Skip to main content</a>…"
paste textarea
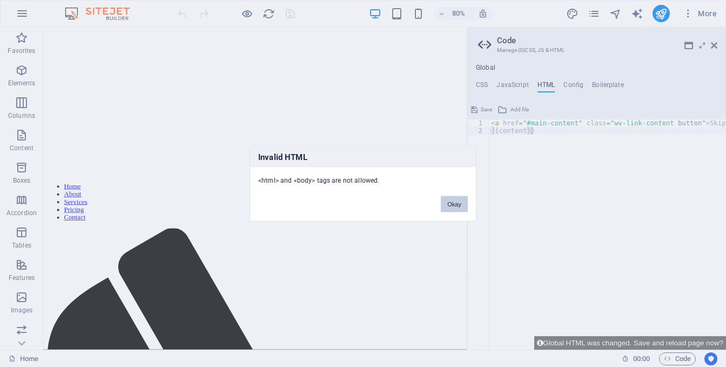
click at [456, 200] on button "Okay" at bounding box center [454, 204] width 27 height 16
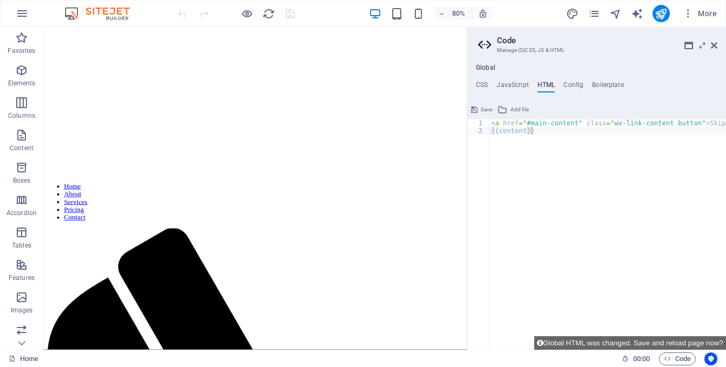
type textarea "{{content}}"
click at [543, 158] on div "< a href = "#main-content" class = "wv-link-content button" > Skip to main cont…" at bounding box center [635, 237] width 292 height 237
click at [712, 46] on icon at bounding box center [714, 45] width 6 height 9
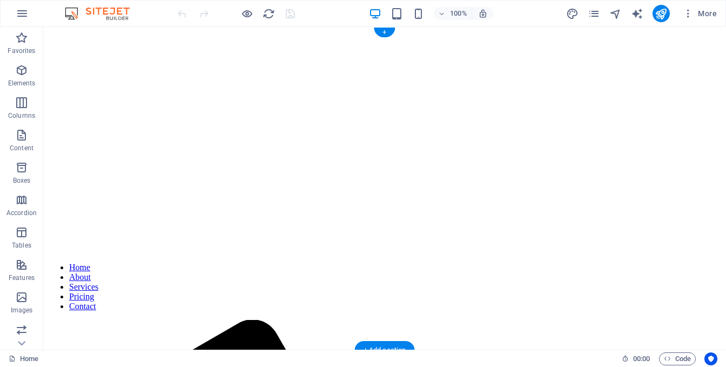
scroll to position [0, 0]
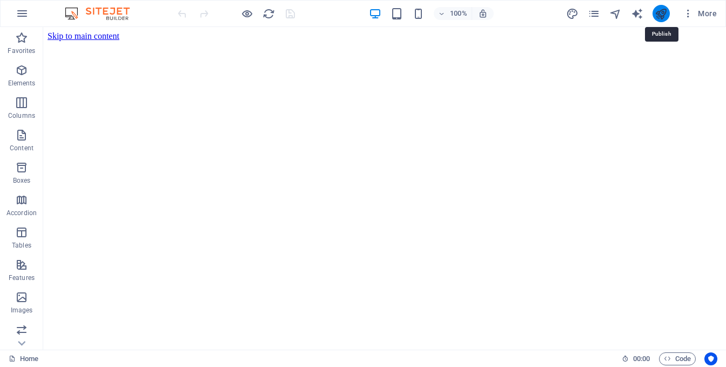
click at [661, 11] on icon "publish" at bounding box center [661, 14] width 12 height 12
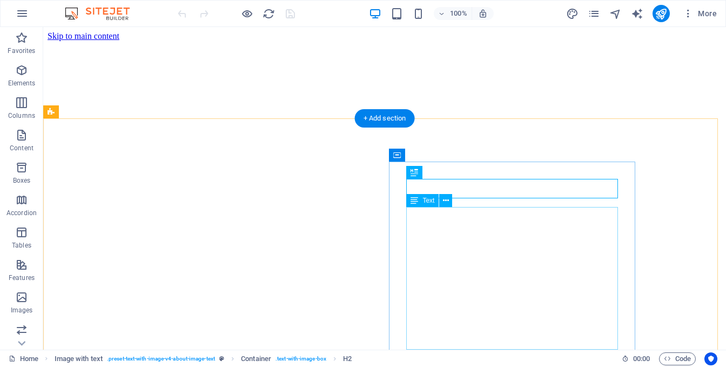
scroll to position [231, 0]
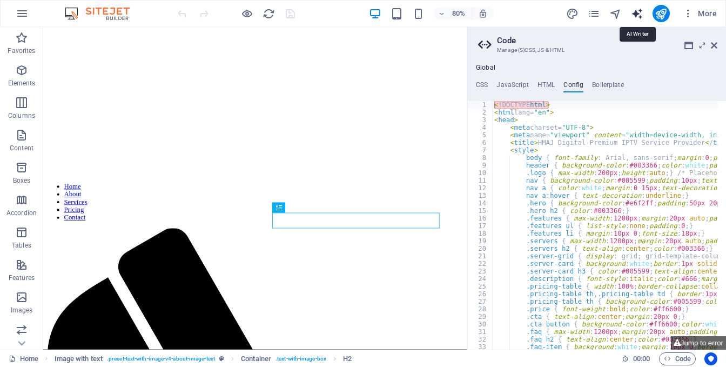
click at [639, 15] on icon "text_generator" at bounding box center [637, 14] width 12 height 12
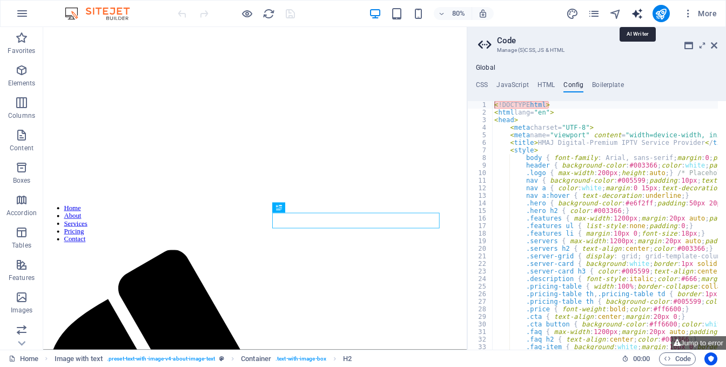
select select "English"
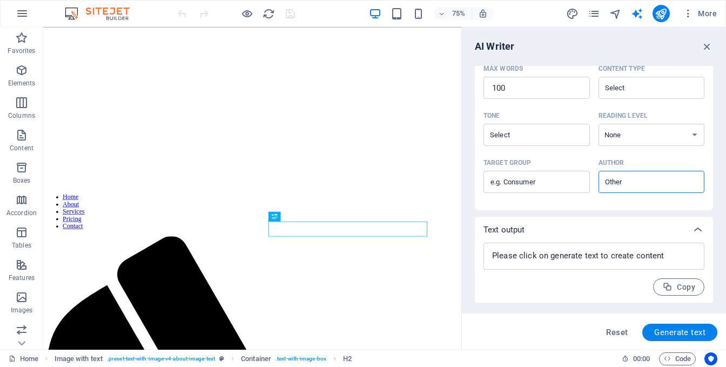
scroll to position [275, 0]
click at [666, 328] on span "Generate text" at bounding box center [679, 332] width 51 height 9
type textarea "x"
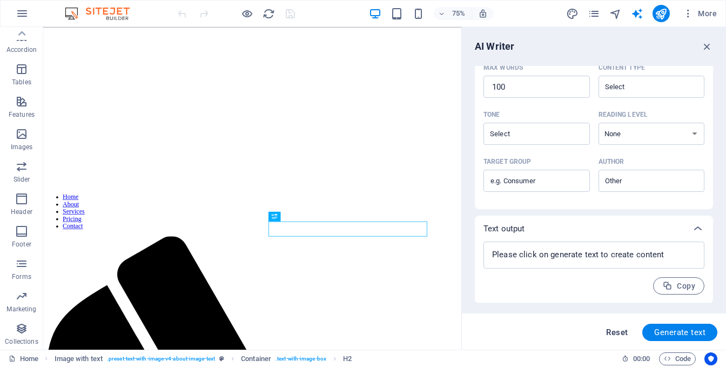
click at [612, 334] on span "Reset" at bounding box center [617, 332] width 22 height 9
type textarea "x"
click at [614, 330] on span "Reset" at bounding box center [617, 332] width 22 height 9
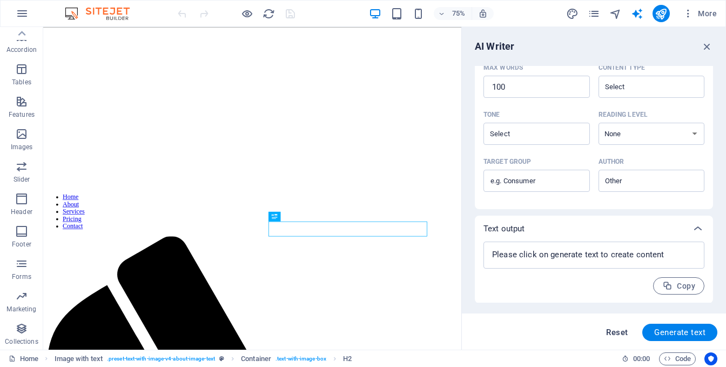
type textarea "x"
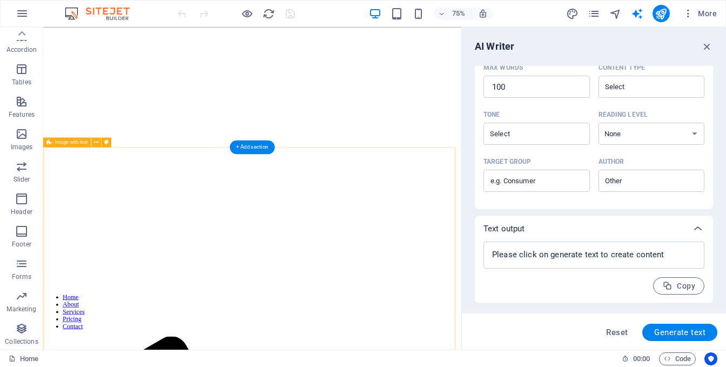
scroll to position [270, 0]
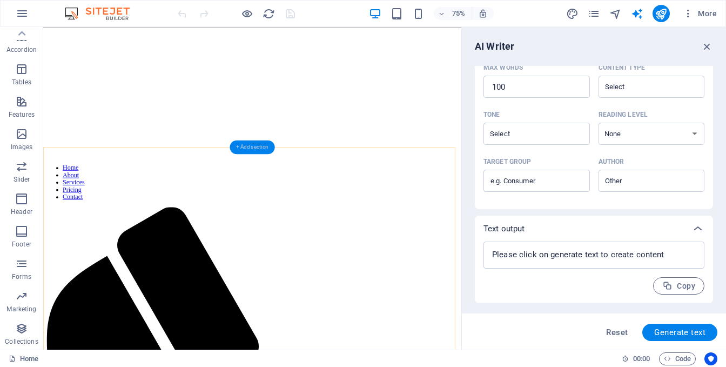
drag, startPoint x: 258, startPoint y: 150, endPoint x: 70, endPoint y: 308, distance: 245.7
click at [258, 150] on div "+ Add section" at bounding box center [252, 147] width 45 height 14
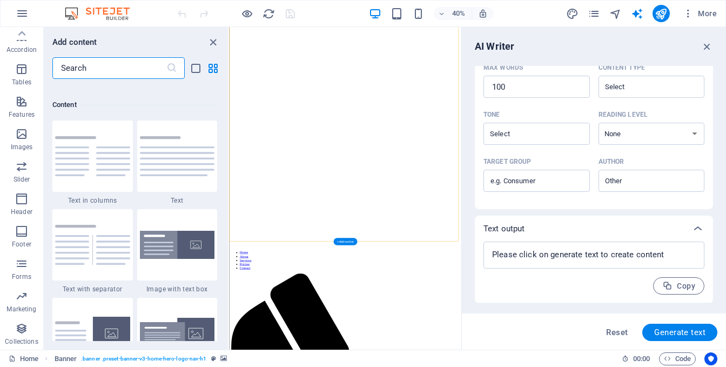
scroll to position [1890, 0]
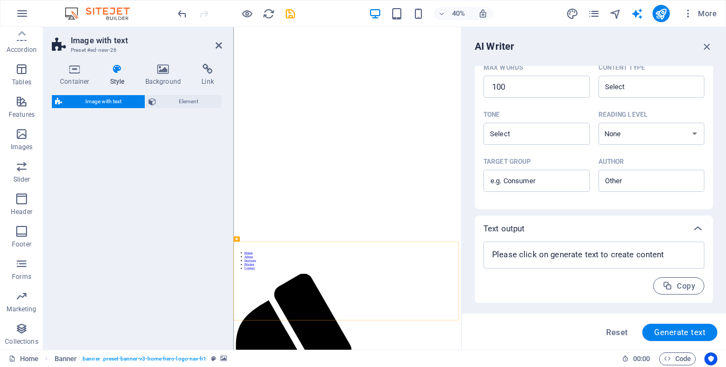
select select "rem"
select select "px"
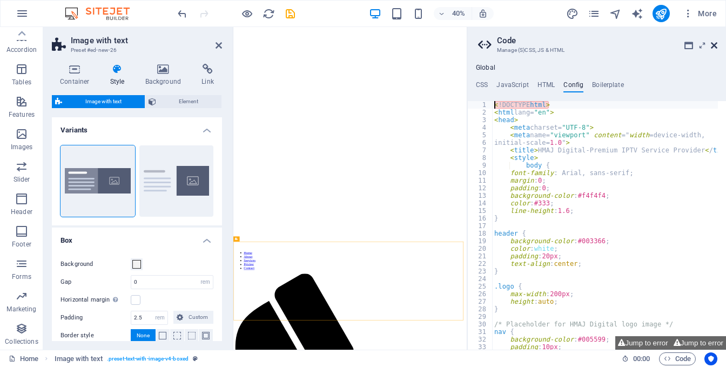
click at [715, 43] on icon at bounding box center [714, 45] width 6 height 9
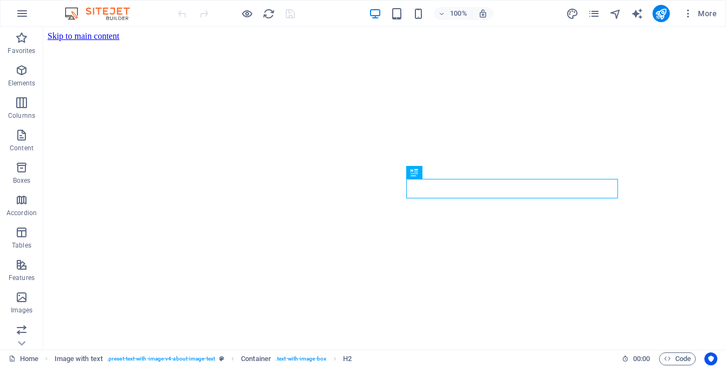
scroll to position [231, 0]
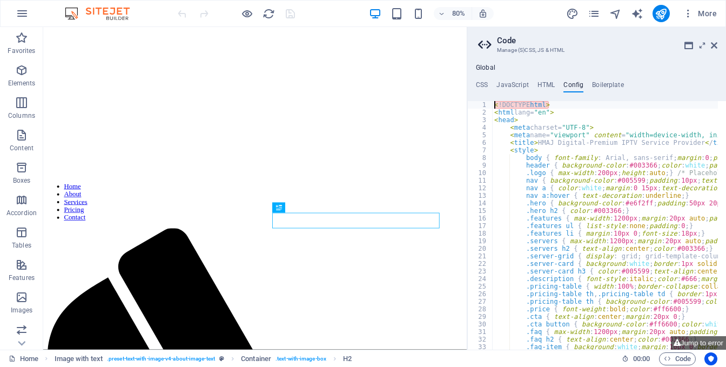
type textarea "<!DOCTYPE html>"
click at [687, 14] on icon "button" at bounding box center [688, 13] width 11 height 11
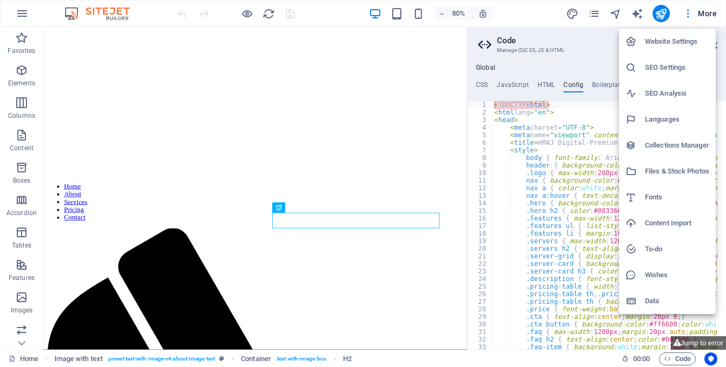
click at [671, 39] on h6 "Website Settings" at bounding box center [677, 41] width 64 height 13
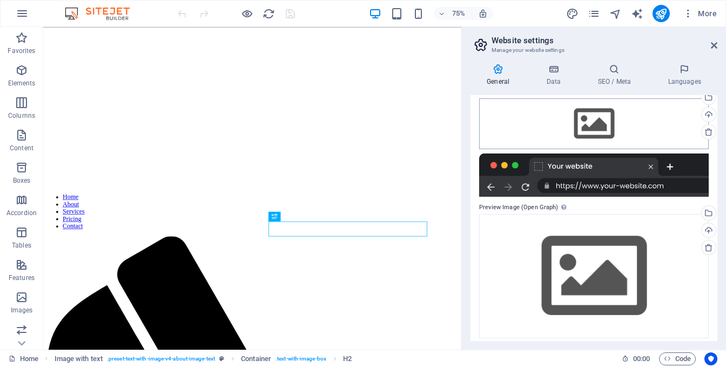
scroll to position [122, 0]
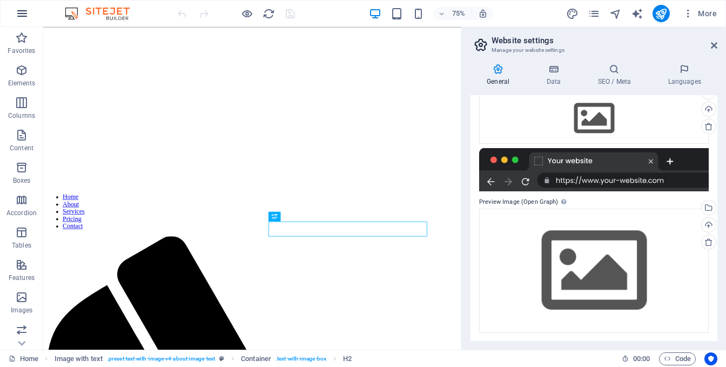
click at [22, 15] on icon "button" at bounding box center [22, 13] width 13 height 13
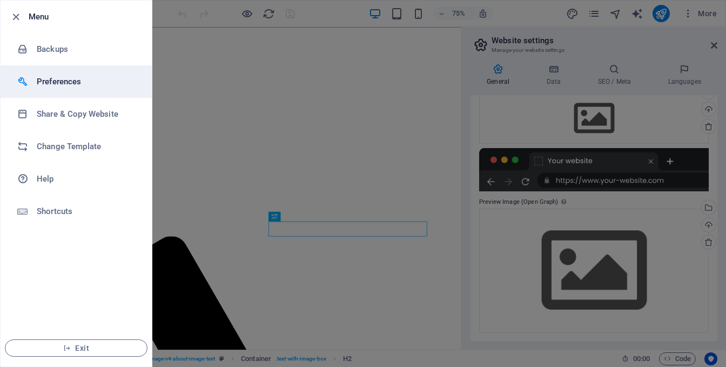
click at [41, 79] on h6 "Preferences" at bounding box center [87, 81] width 100 height 13
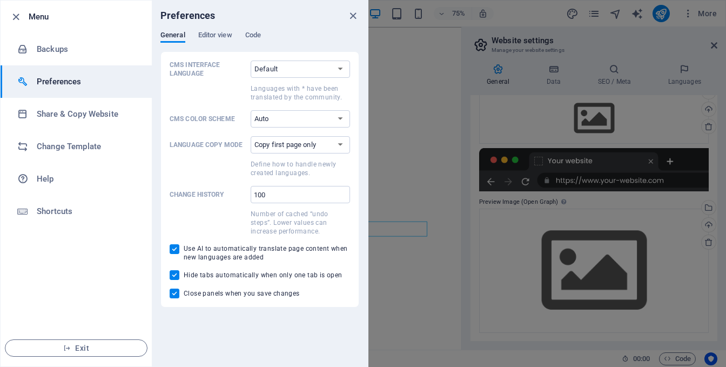
click at [601, 43] on div at bounding box center [363, 183] width 726 height 367
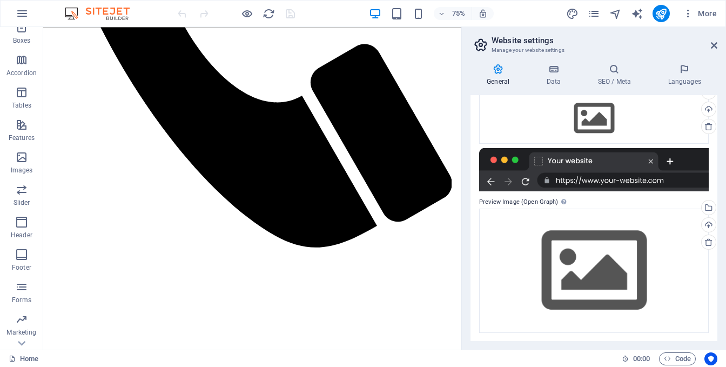
scroll to position [163, 0]
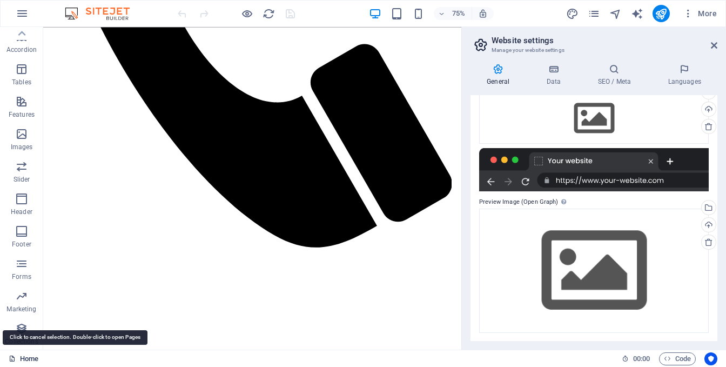
click at [16, 356] on link "Home" at bounding box center [24, 358] width 30 height 13
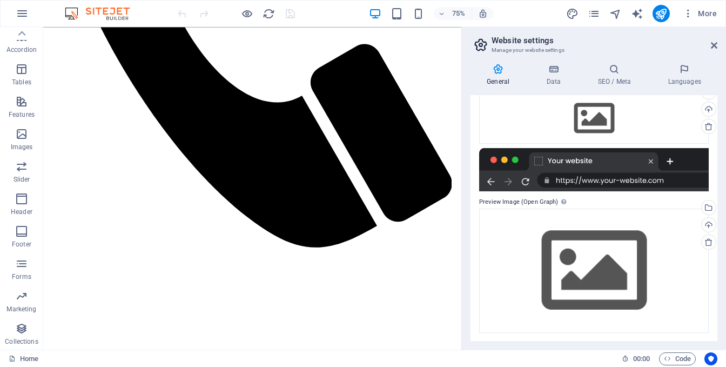
click at [481, 45] on icon at bounding box center [481, 44] width 16 height 15
click at [708, 14] on span "More" at bounding box center [700, 13] width 34 height 11
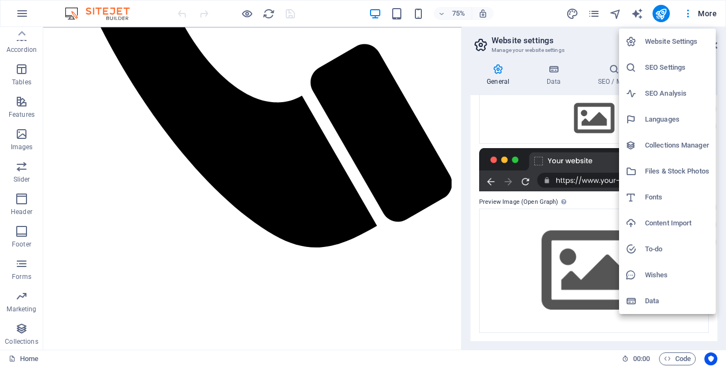
click at [687, 15] on div at bounding box center [363, 183] width 726 height 367
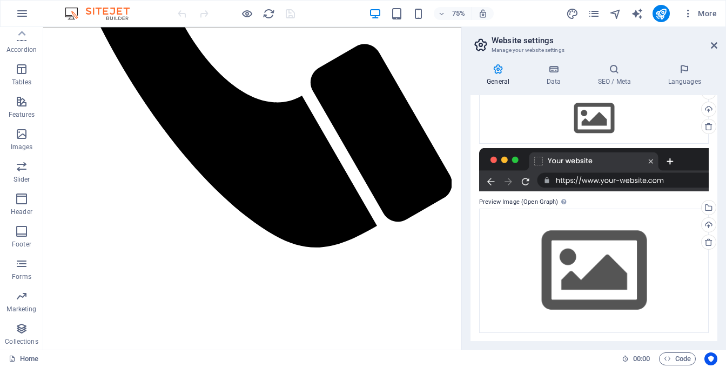
click at [689, 15] on icon "button" at bounding box center [688, 13] width 11 height 11
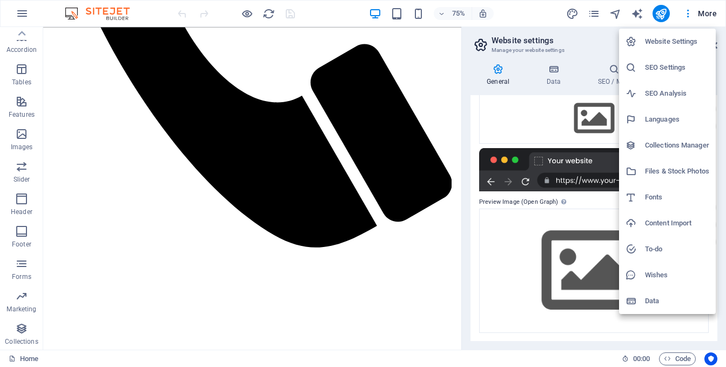
click at [668, 144] on h6 "Collections Manager" at bounding box center [677, 145] width 64 height 13
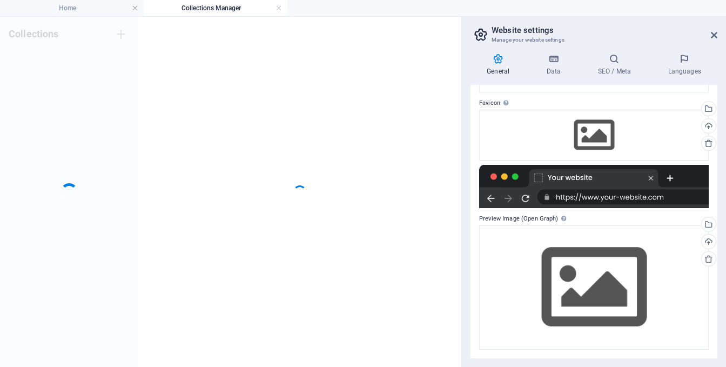
scroll to position [95, 0]
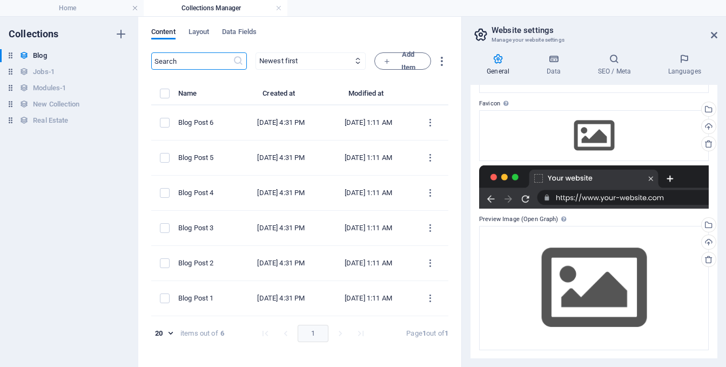
click at [164, 99] on th "items list" at bounding box center [164, 96] width 27 height 18
click at [166, 93] on label "items list" at bounding box center [165, 94] width 10 height 10
click at [0, 0] on input "items list" at bounding box center [0, 0] width 0 height 0
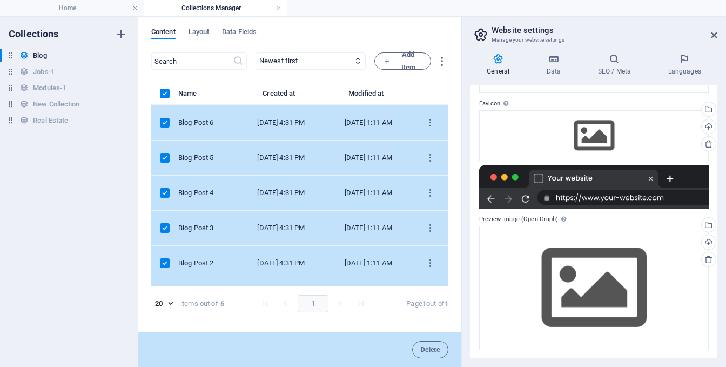
scroll to position [35, 0]
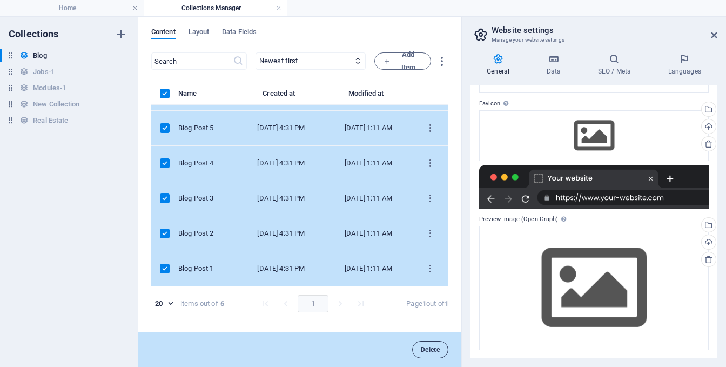
click at [427, 348] on span "Delete" at bounding box center [430, 349] width 19 height 6
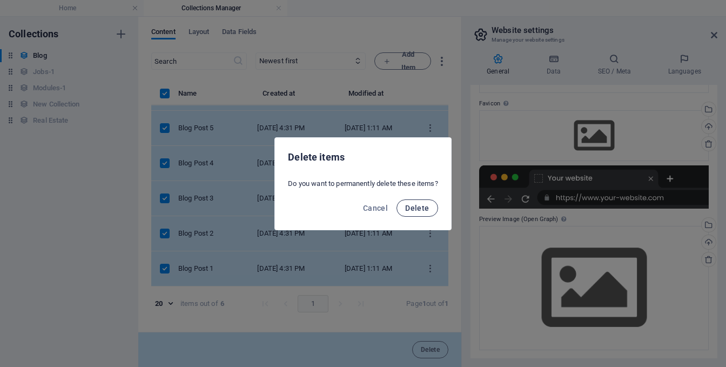
click at [410, 207] on span "Delete" at bounding box center [417, 208] width 24 height 9
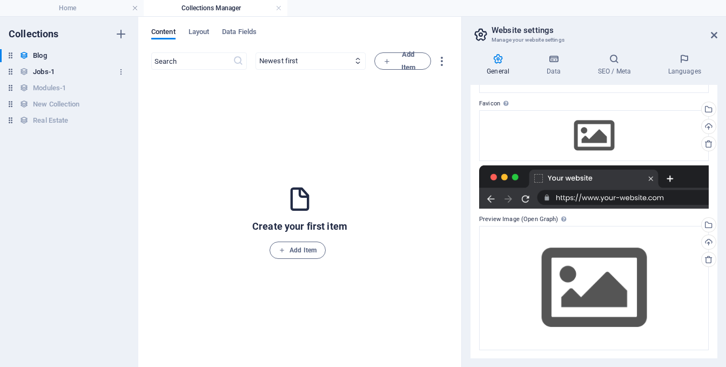
click at [32, 72] on div "Jobs-1 Jobs-1" at bounding box center [63, 71] width 127 height 13
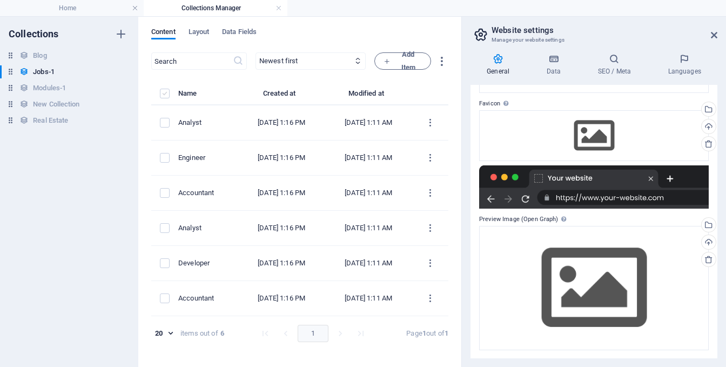
click at [162, 95] on label "items list" at bounding box center [165, 94] width 10 height 10
click at [0, 0] on input "items list" at bounding box center [0, 0] width 0 height 0
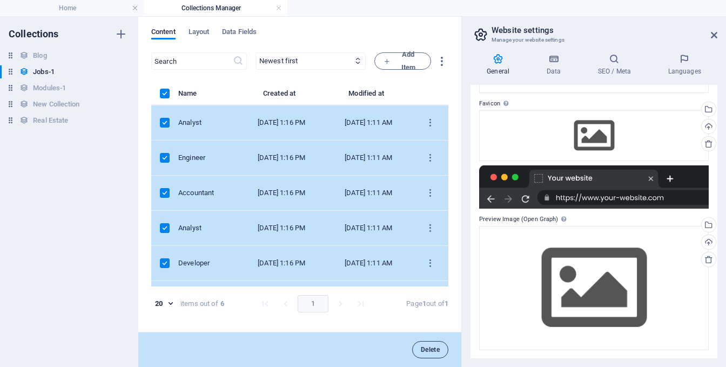
click at [427, 343] on button "Delete" at bounding box center [430, 349] width 36 height 17
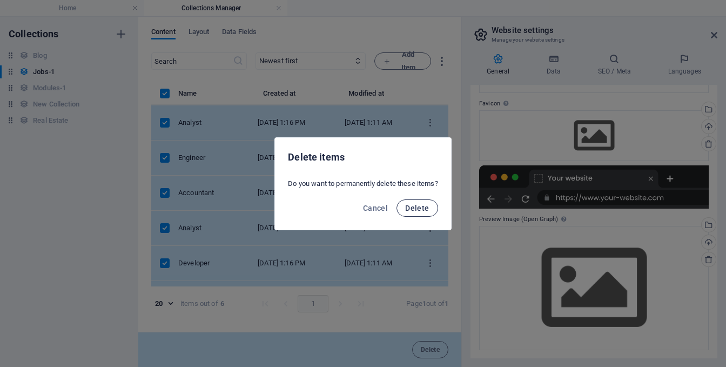
click at [417, 202] on button "Delete" at bounding box center [416, 207] width 41 height 17
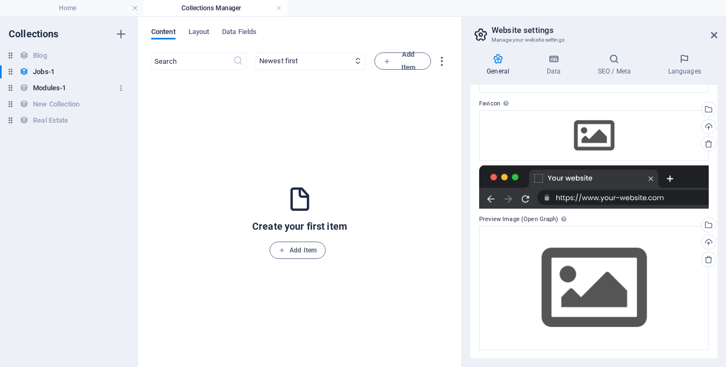
click at [19, 89] on icon at bounding box center [23, 87] width 9 height 9
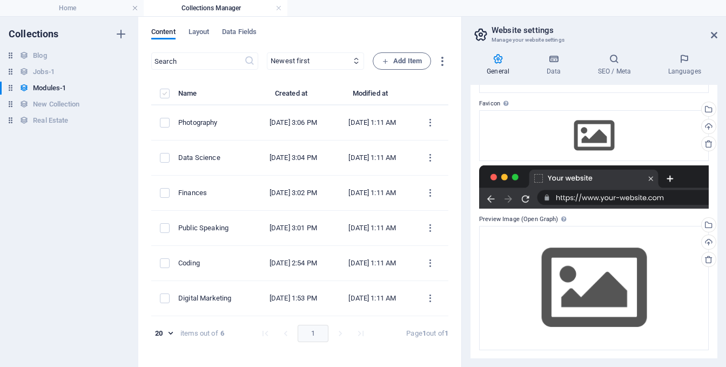
click at [162, 92] on label "items list" at bounding box center [165, 94] width 10 height 10
click at [0, 0] on input "items list" at bounding box center [0, 0] width 0 height 0
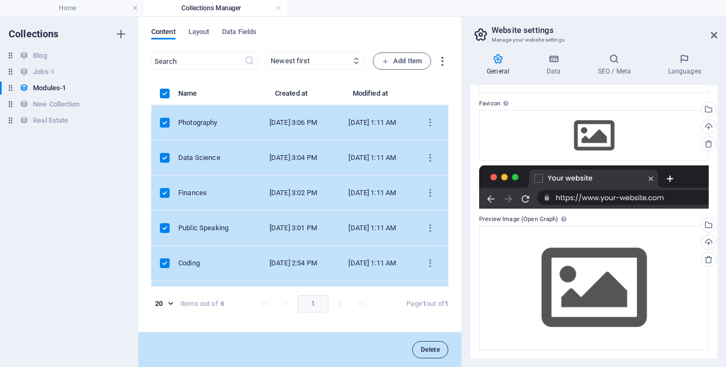
click at [435, 351] on span "Delete" at bounding box center [430, 349] width 19 height 6
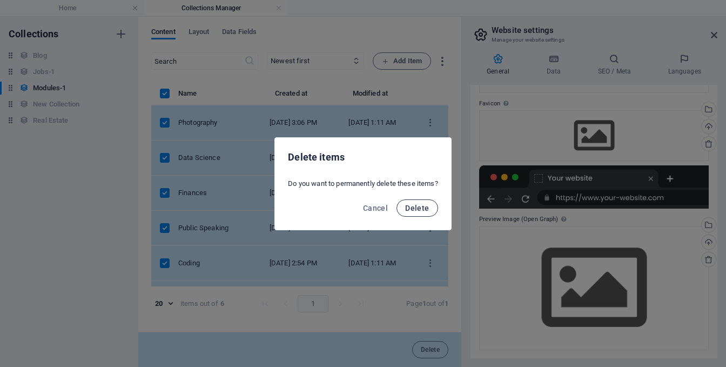
click at [423, 204] on span "Delete" at bounding box center [417, 208] width 24 height 9
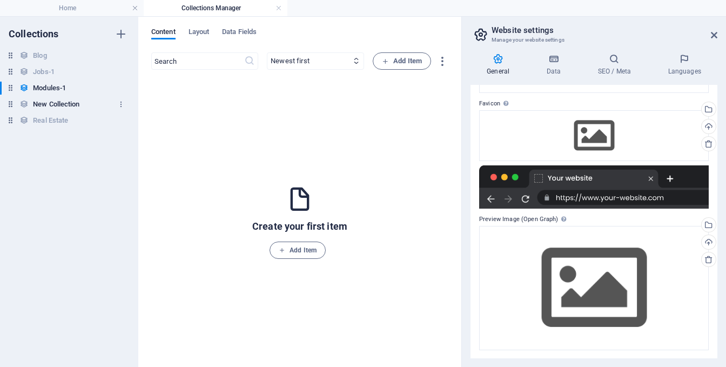
click at [44, 106] on h6 "New Collection" at bounding box center [56, 104] width 46 height 13
click at [50, 116] on h6 "Real Estate" at bounding box center [50, 120] width 35 height 13
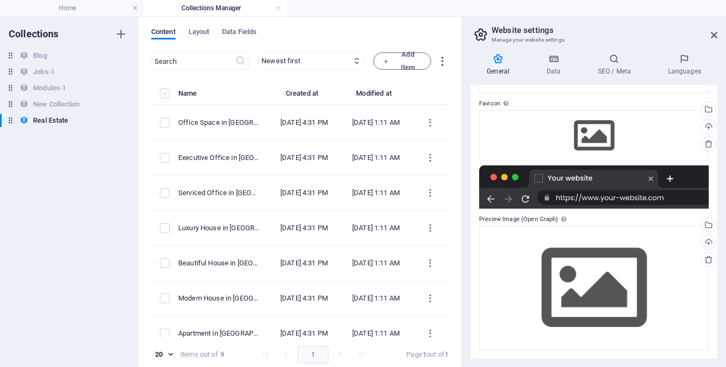
click at [165, 96] on label "items list" at bounding box center [165, 94] width 10 height 10
click at [0, 0] on input "items list" at bounding box center [0, 0] width 0 height 0
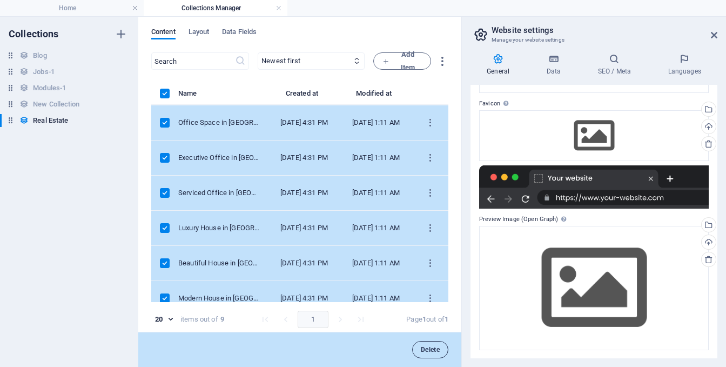
click at [440, 353] on button "Delete" at bounding box center [430, 349] width 36 height 17
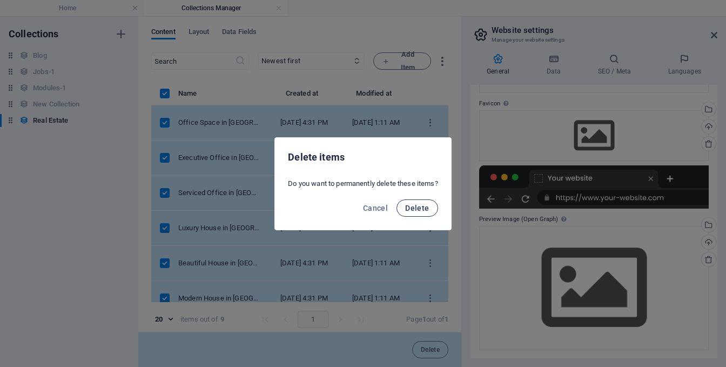
click at [422, 200] on button "Delete" at bounding box center [416, 207] width 41 height 17
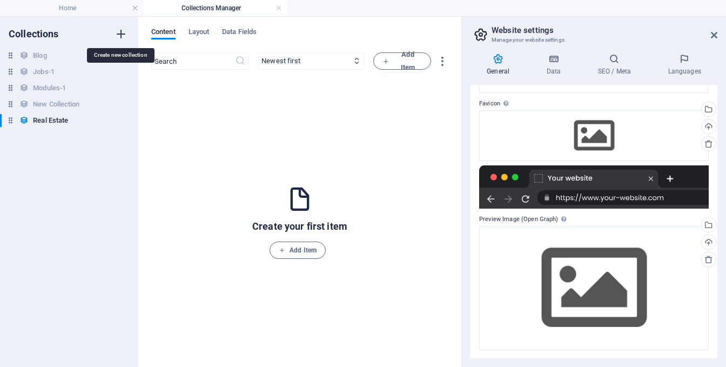
click at [126, 32] on icon "button" at bounding box center [121, 34] width 13 height 13
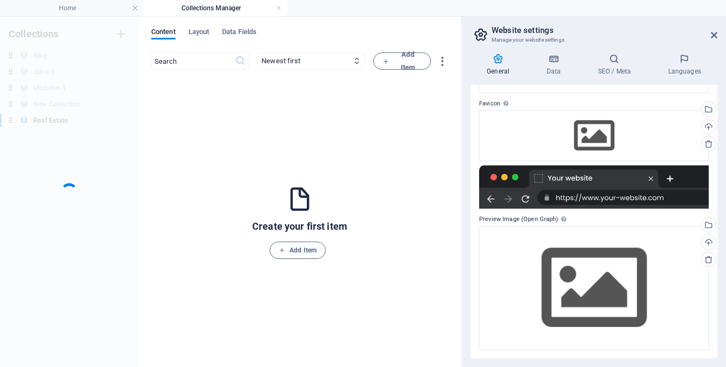
click at [93, 167] on div "Collections Blog Blog Jobs-1 Jobs-1 Modules-1 Modules-1 New Collection New Coll…" at bounding box center [69, 192] width 138 height 350
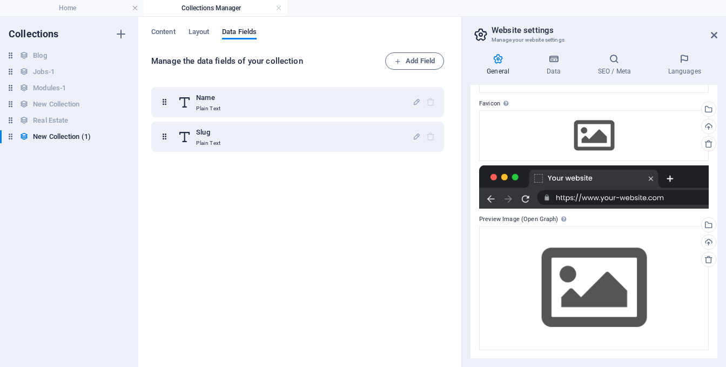
click at [55, 127] on div "Blog Blog Jobs-1 Jobs-1 Modules-1 Modules-1 New Collection New Collection Real …" at bounding box center [63, 96] width 127 height 94
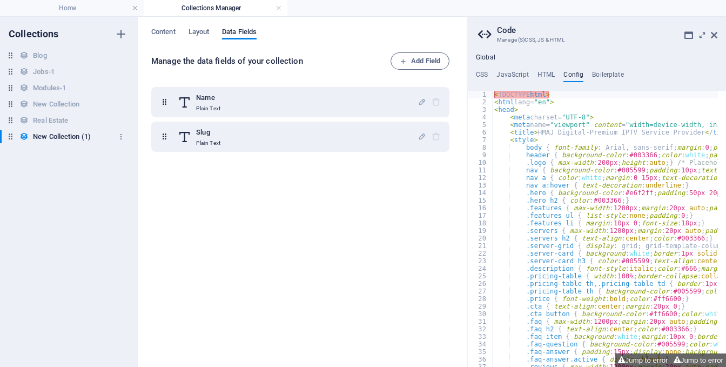
click at [58, 138] on h6 "New Collection (1)" at bounding box center [62, 136] width 58 height 13
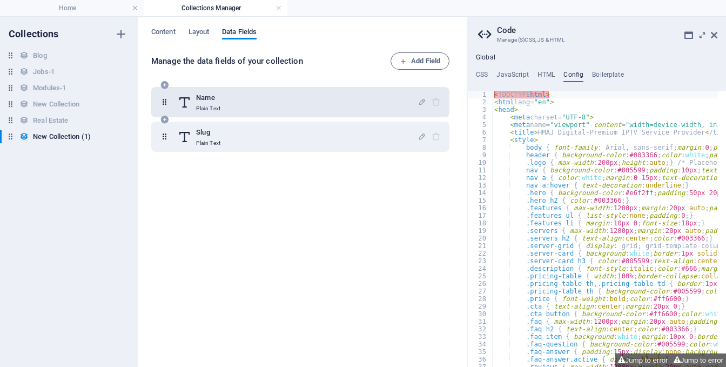
click at [433, 104] on div at bounding box center [428, 102] width 23 height 22
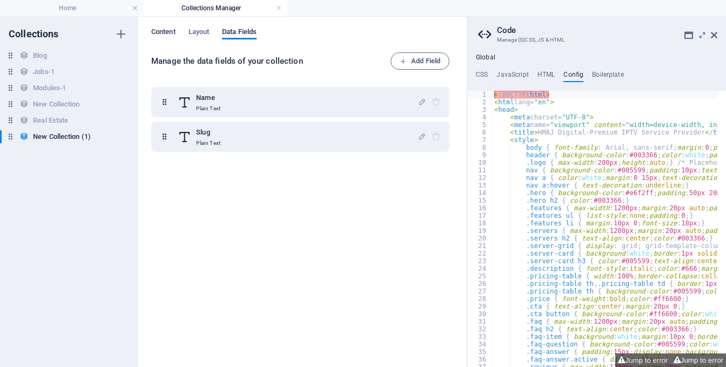
click at [157, 27] on span "Content" at bounding box center [163, 32] width 24 height 15
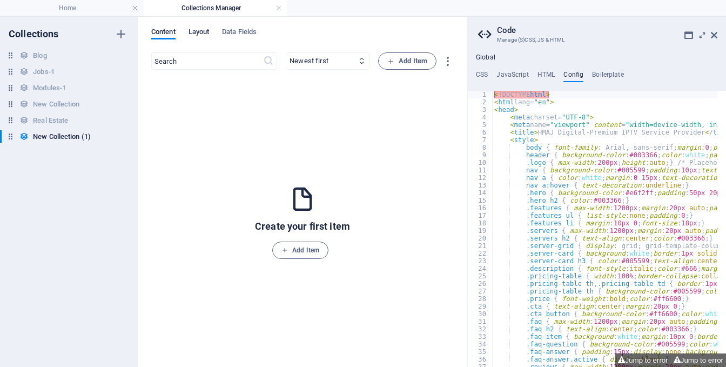
click at [187, 31] on div "Content Layout Data Fields" at bounding box center [302, 38] width 302 height 21
click at [190, 32] on span "Layout" at bounding box center [198, 32] width 21 height 15
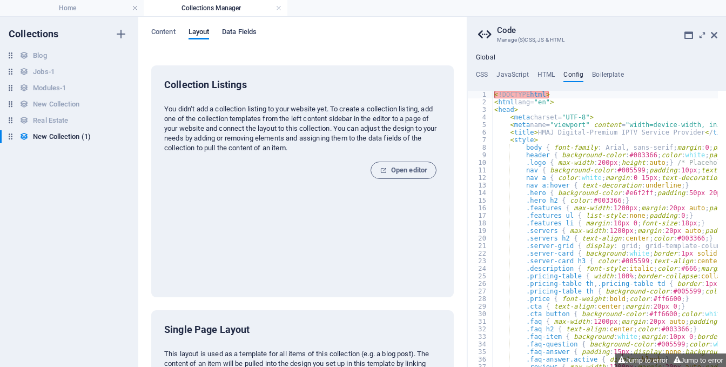
click at [253, 31] on span "Data Fields" at bounding box center [239, 32] width 35 height 15
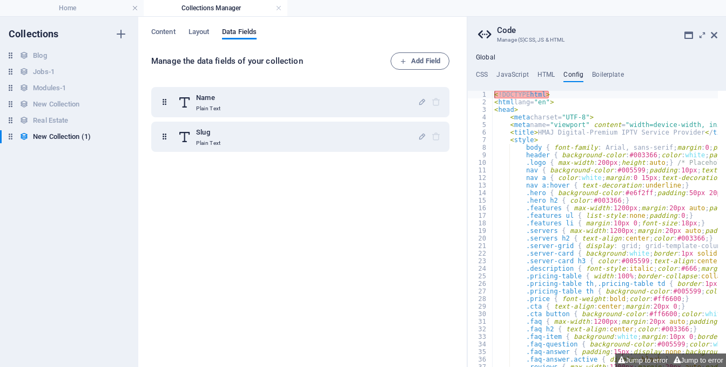
click at [712, 28] on h2 "Code" at bounding box center [607, 30] width 220 height 10
click at [712, 31] on icon at bounding box center [714, 35] width 6 height 9
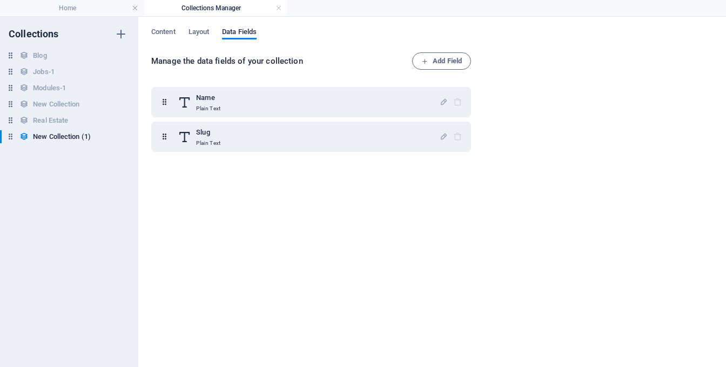
click at [282, 8] on h4 "Collections Manager" at bounding box center [216, 8] width 144 height 12
click at [281, 8] on link at bounding box center [278, 8] width 6 height 10
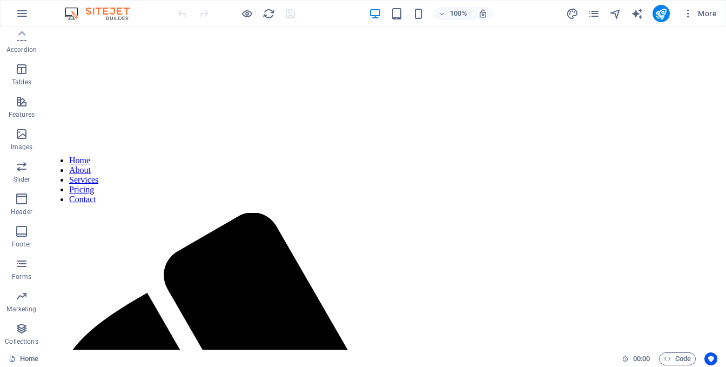
scroll to position [0, 0]
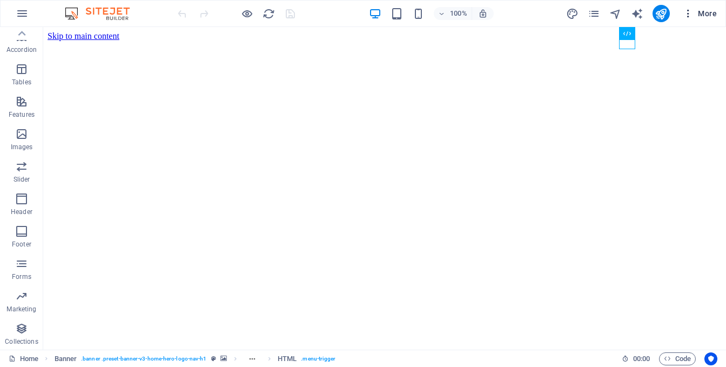
click at [690, 16] on icon "button" at bounding box center [688, 13] width 11 height 11
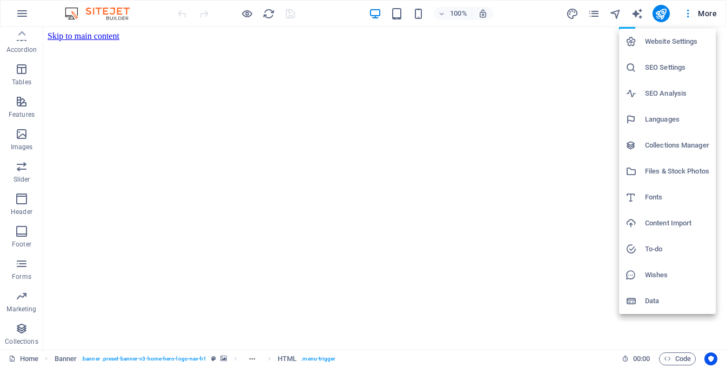
click at [592, 15] on div at bounding box center [363, 183] width 726 height 367
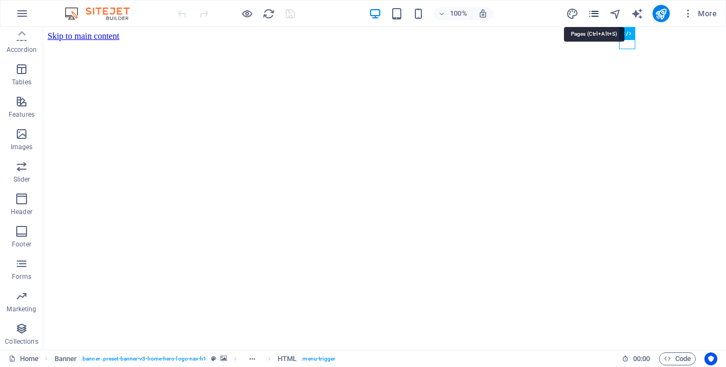
click at [592, 13] on icon "pages" at bounding box center [594, 14] width 12 height 12
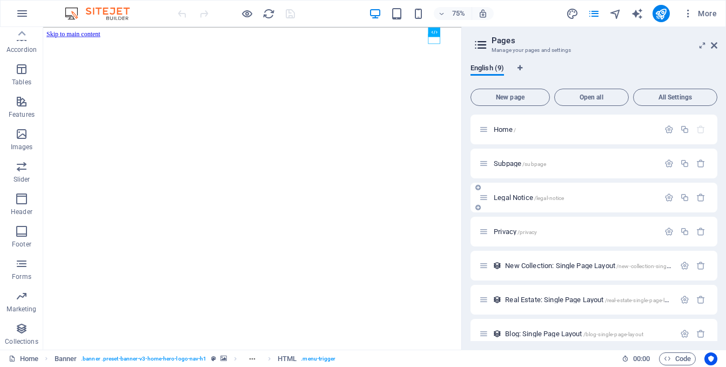
scroll to position [80, 0]
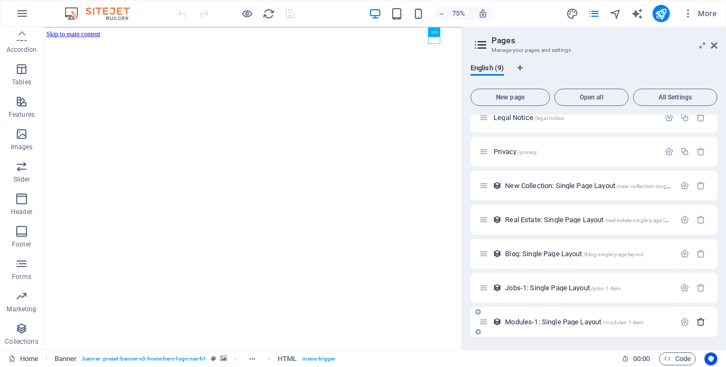
click at [703, 324] on button "button" at bounding box center [701, 321] width 16 height 9
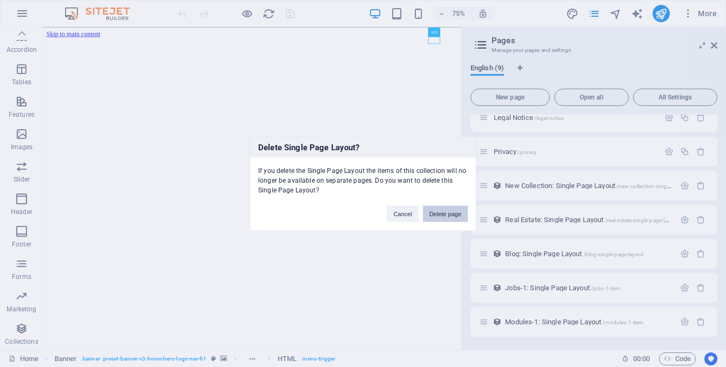
click at [448, 213] on button "Delete page" at bounding box center [445, 213] width 45 height 16
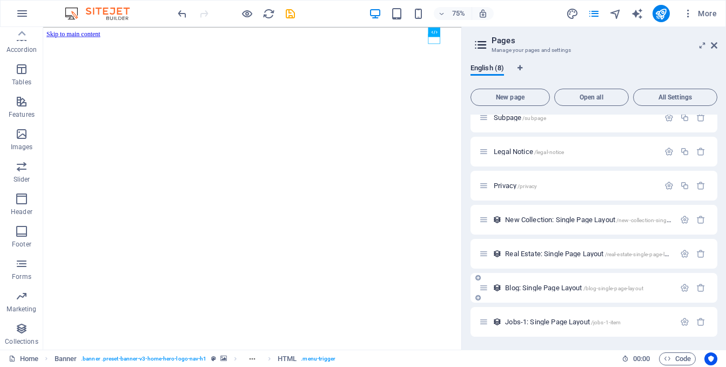
scroll to position [45, 0]
click at [699, 320] on icon "button" at bounding box center [700, 322] width 9 height 9
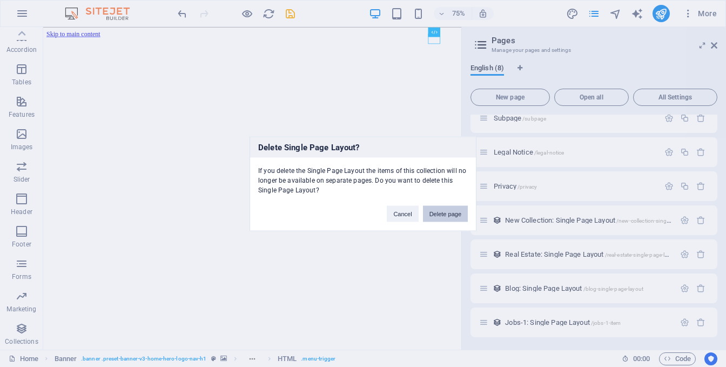
click at [453, 213] on button "Delete page" at bounding box center [445, 213] width 45 height 16
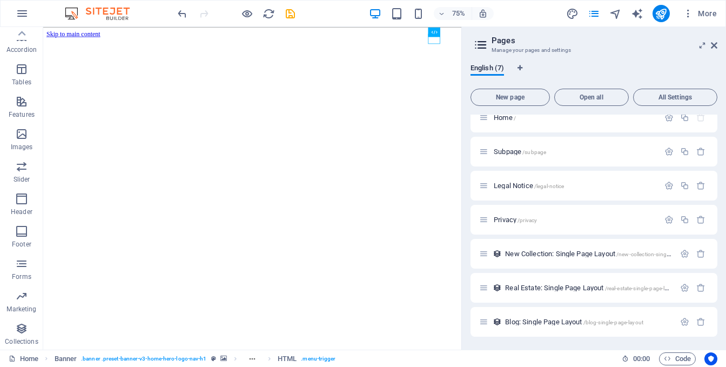
scroll to position [11, 0]
click at [698, 319] on icon "button" at bounding box center [700, 322] width 9 height 9
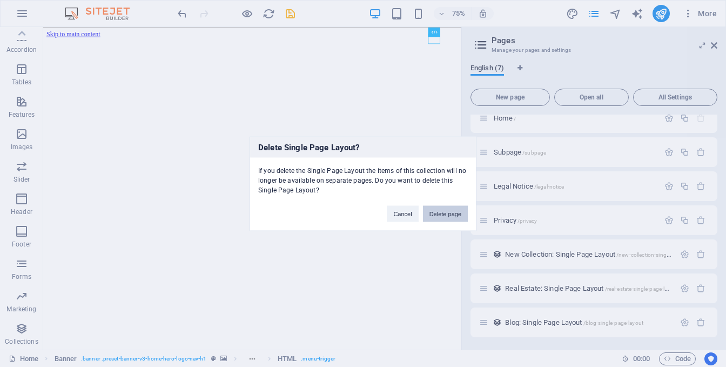
click at [446, 213] on button "Delete page" at bounding box center [445, 213] width 45 height 16
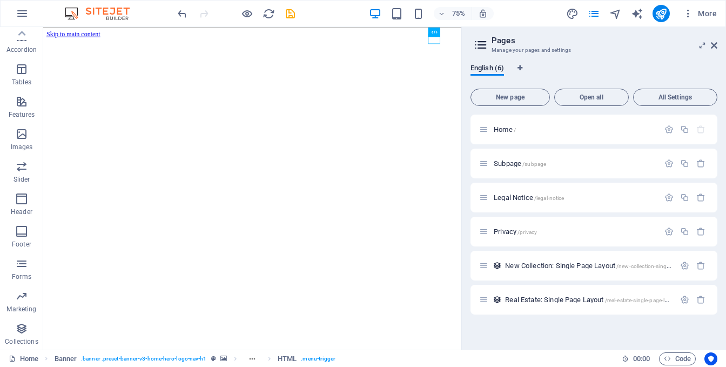
scroll to position [0, 0]
click at [696, 302] on icon "button" at bounding box center [700, 299] width 9 height 9
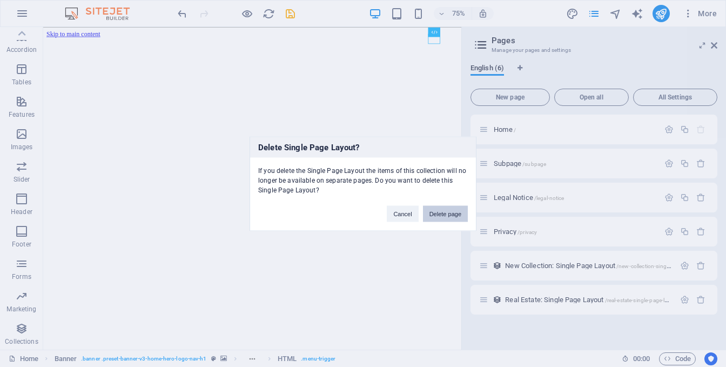
click at [434, 213] on button "Delete page" at bounding box center [445, 213] width 45 height 16
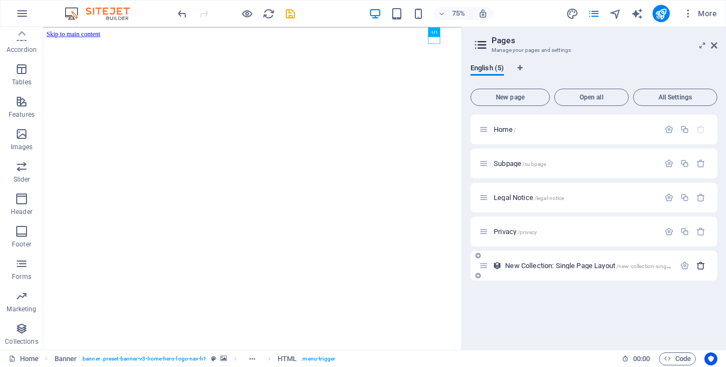
click at [701, 266] on icon "button" at bounding box center [700, 265] width 9 height 9
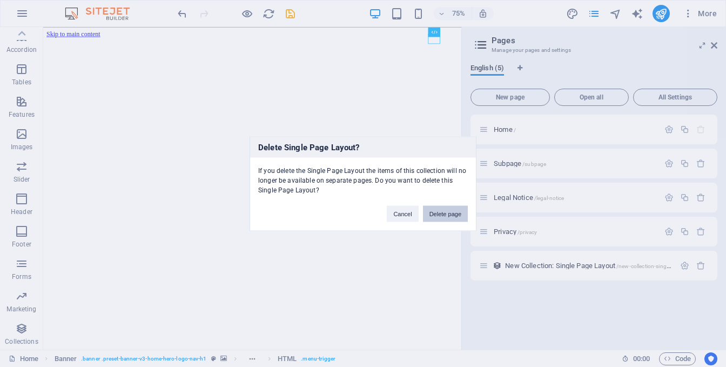
click at [440, 211] on button "Delete page" at bounding box center [445, 213] width 45 height 16
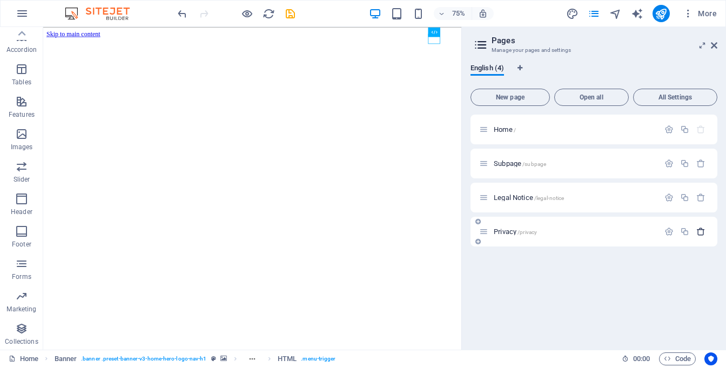
click at [702, 233] on icon "button" at bounding box center [700, 231] width 9 height 9
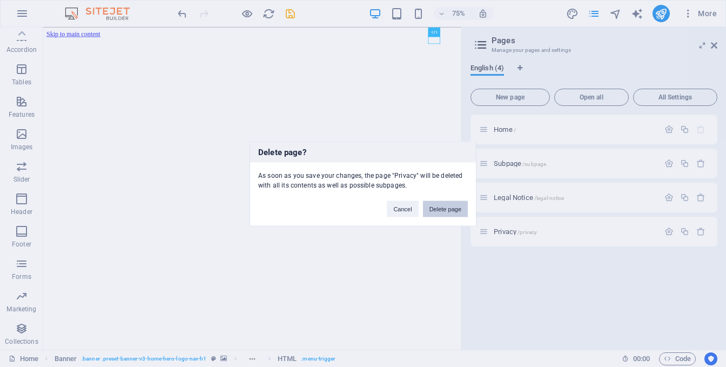
click at [447, 210] on button "Delete page" at bounding box center [445, 208] width 45 height 16
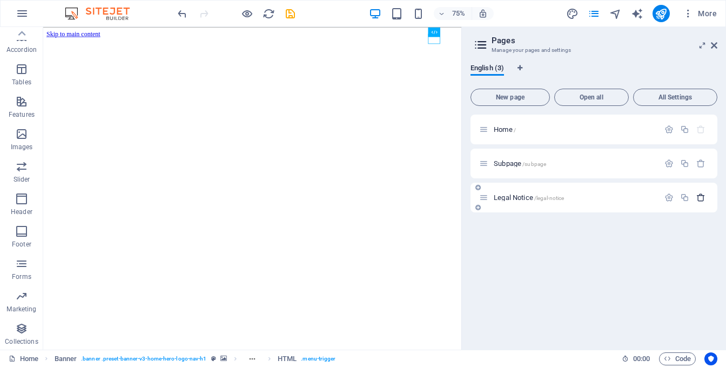
click at [702, 197] on icon "button" at bounding box center [700, 197] width 9 height 9
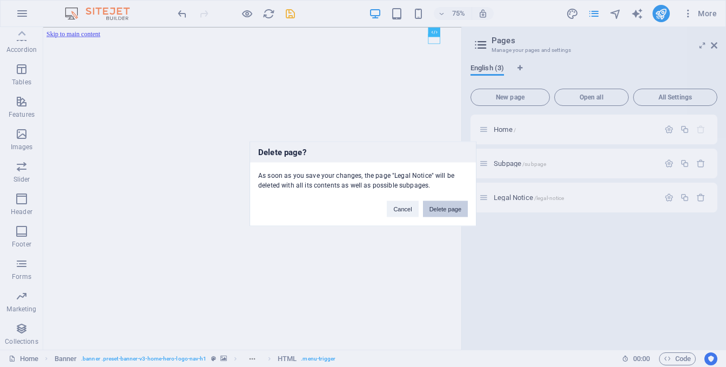
click at [454, 211] on button "Delete page" at bounding box center [445, 208] width 45 height 16
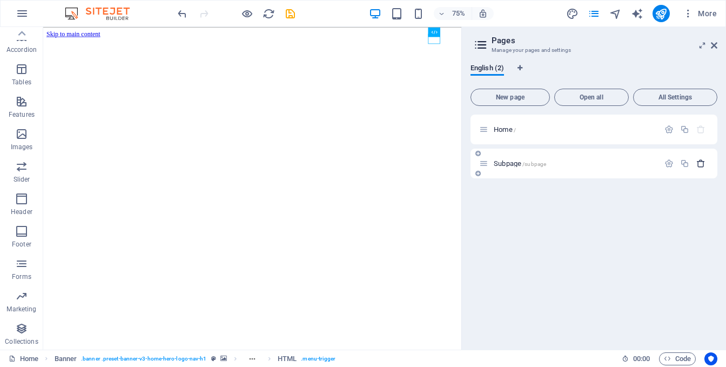
click at [704, 164] on icon "button" at bounding box center [700, 163] width 9 height 9
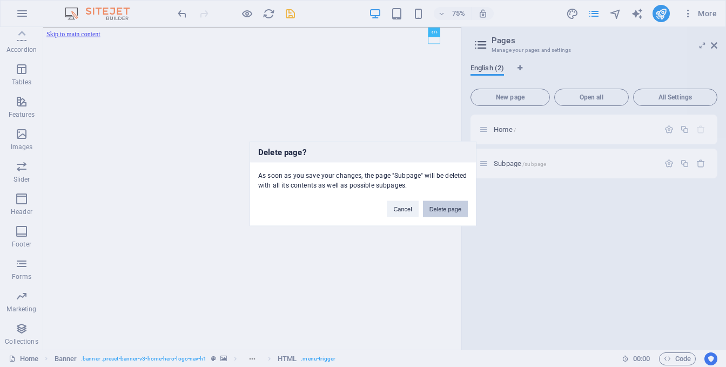
click at [443, 207] on button "Delete page" at bounding box center [445, 208] width 45 height 16
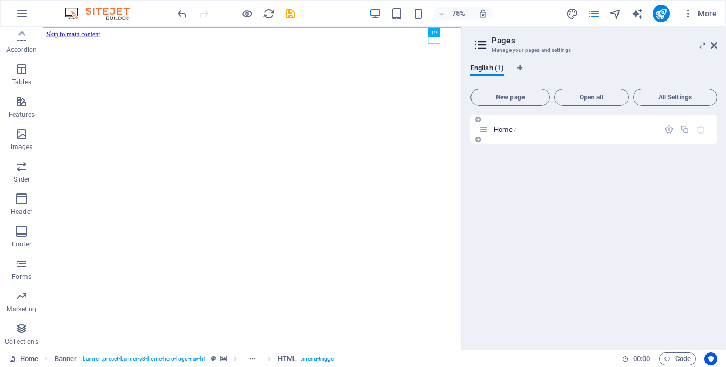
click at [700, 131] on icon "button" at bounding box center [700, 129] width 9 height 9
click at [649, 98] on span "All Settings" at bounding box center [675, 97] width 75 height 6
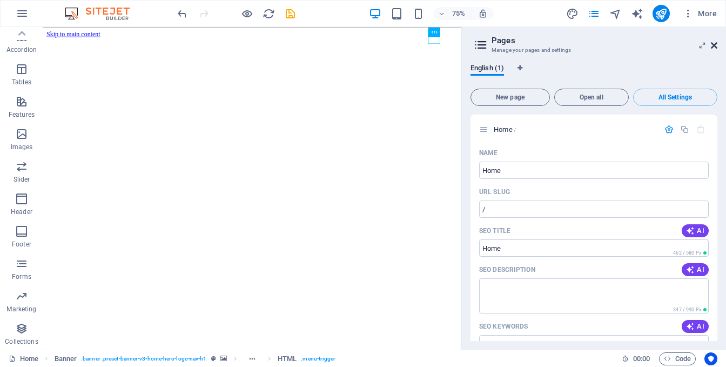
click at [712, 45] on icon at bounding box center [714, 45] width 6 height 9
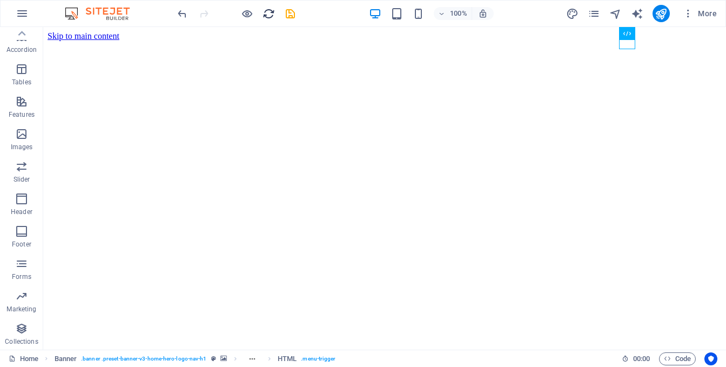
drag, startPoint x: 257, startPoint y: 12, endPoint x: 270, endPoint y: 16, distance: 12.8
click at [259, 12] on div at bounding box center [236, 13] width 121 height 17
click at [270, 16] on icon "reload" at bounding box center [268, 14] width 12 height 12
click at [592, 10] on icon "pages" at bounding box center [594, 14] width 12 height 12
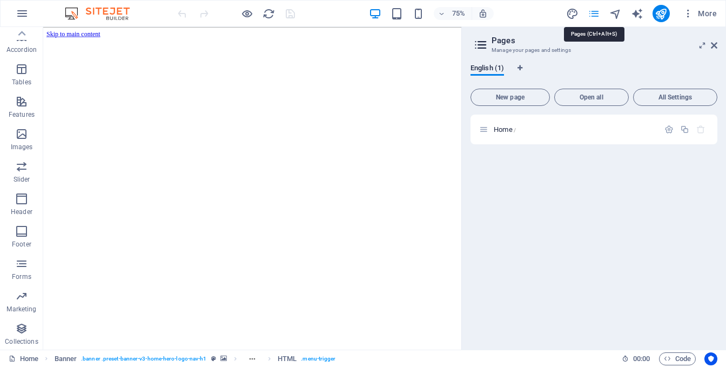
click at [594, 10] on icon "pages" at bounding box center [594, 14] width 12 height 12
click at [684, 6] on button "More" at bounding box center [699, 13] width 43 height 17
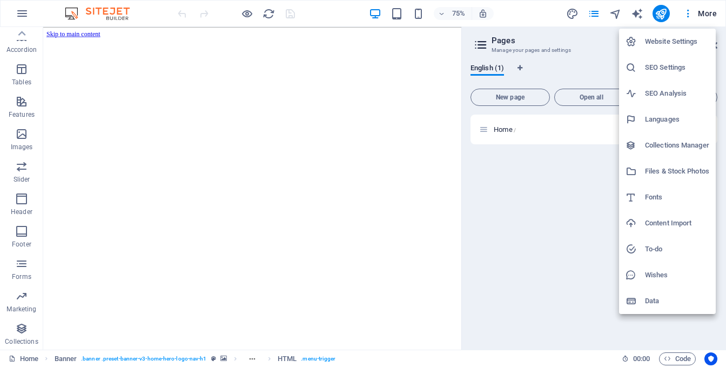
click at [16, 353] on div at bounding box center [363, 183] width 726 height 367
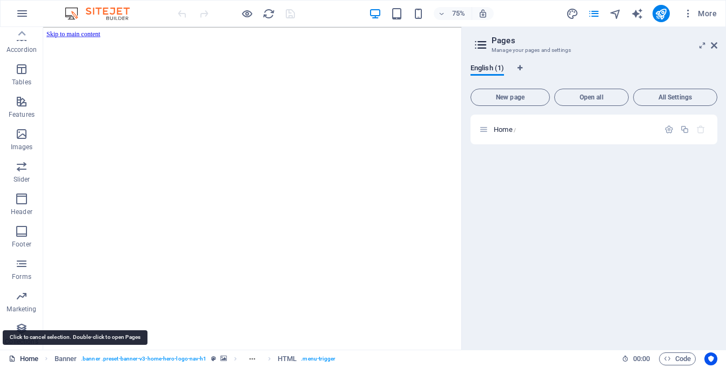
click at [11, 357] on icon at bounding box center [12, 358] width 7 height 7
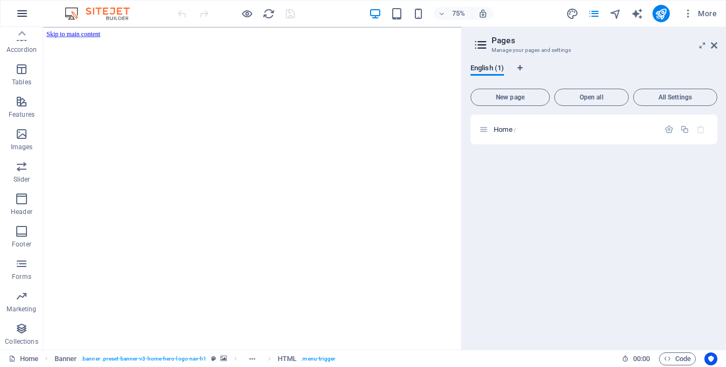
click at [21, 9] on icon "button" at bounding box center [22, 13] width 13 height 13
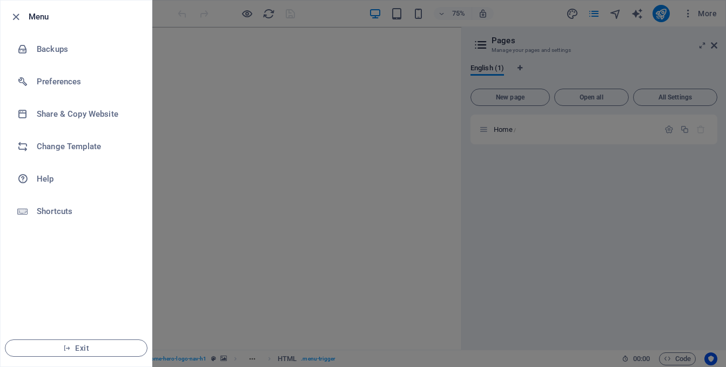
click at [48, 340] on button "Exit" at bounding box center [76, 347] width 143 height 17
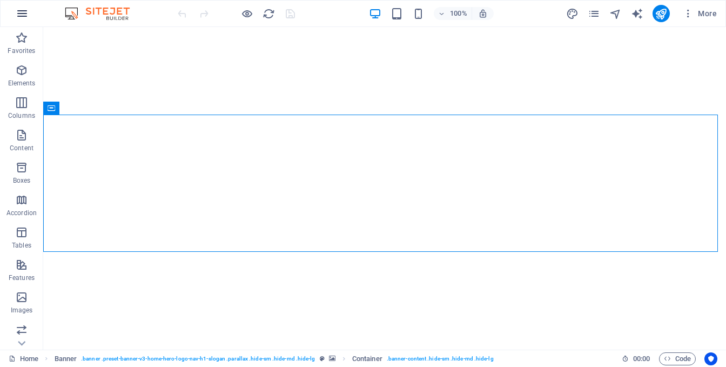
click at [19, 12] on icon "button" at bounding box center [22, 13] width 13 height 13
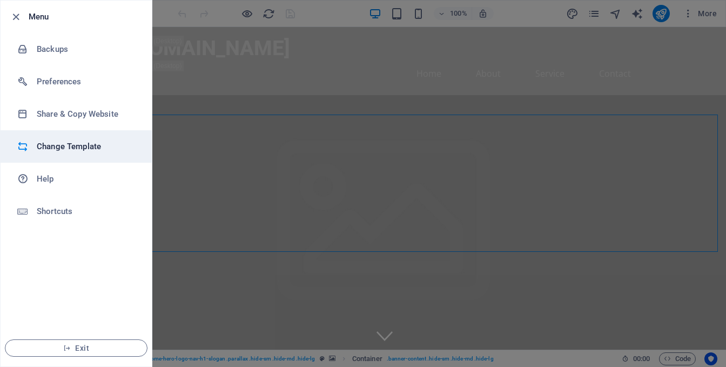
click at [65, 146] on h6 "Change Template" at bounding box center [87, 146] width 100 height 13
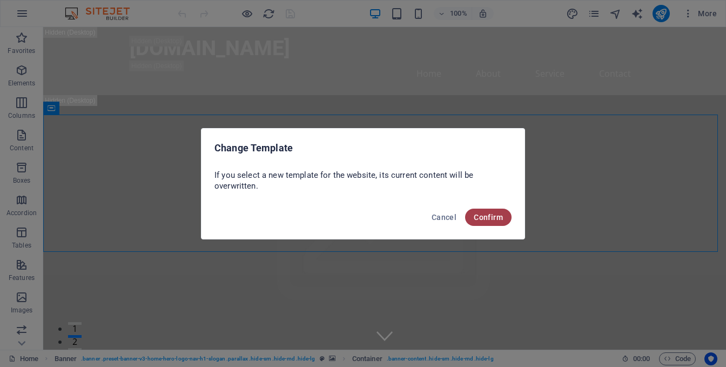
click at [486, 214] on span "Confirm" at bounding box center [488, 217] width 29 height 9
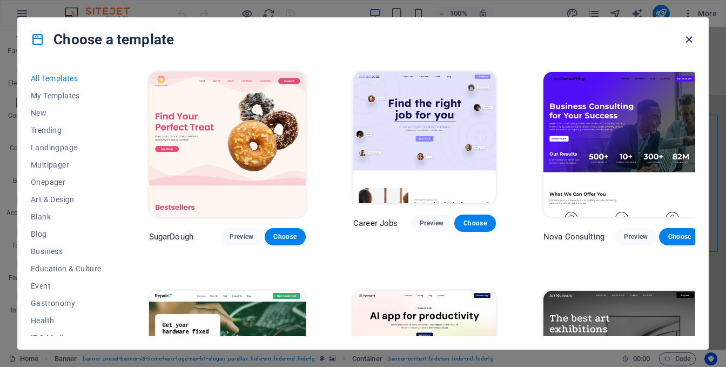
click at [688, 37] on icon "button" at bounding box center [689, 39] width 12 height 12
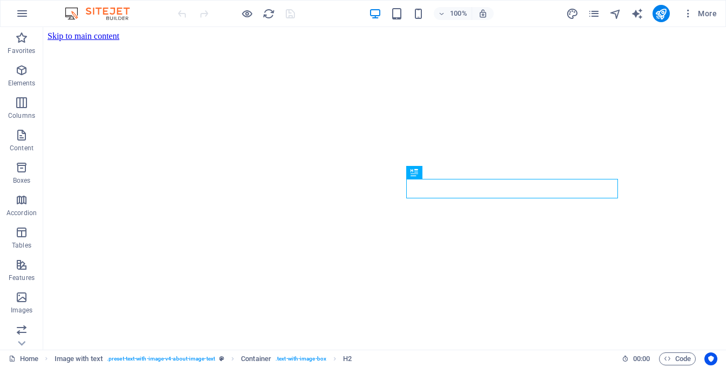
scroll to position [231, 0]
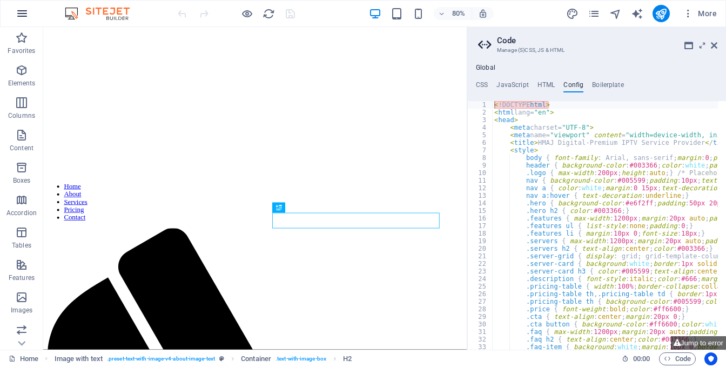
click at [21, 17] on icon "button" at bounding box center [22, 13] width 13 height 13
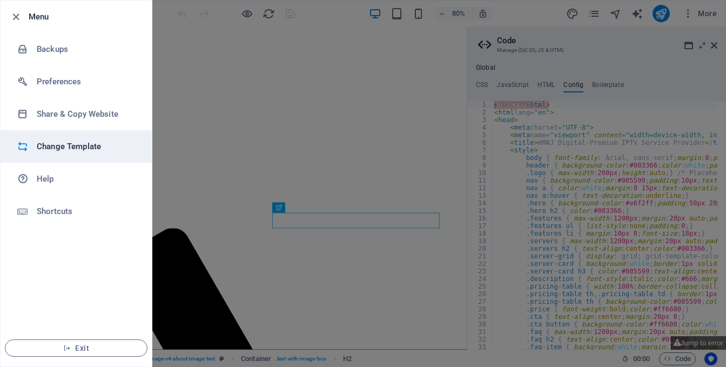
click at [50, 143] on h6 "Change Template" at bounding box center [87, 146] width 100 height 13
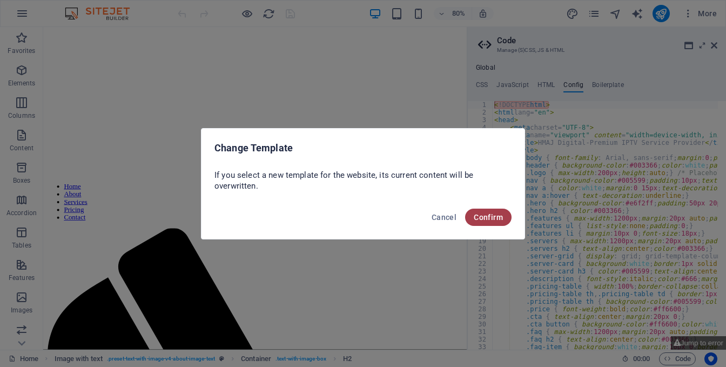
click at [482, 215] on span "Confirm" at bounding box center [488, 217] width 29 height 9
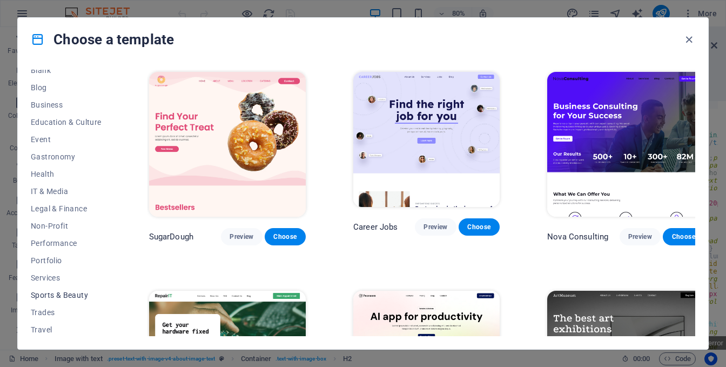
scroll to position [165, 0]
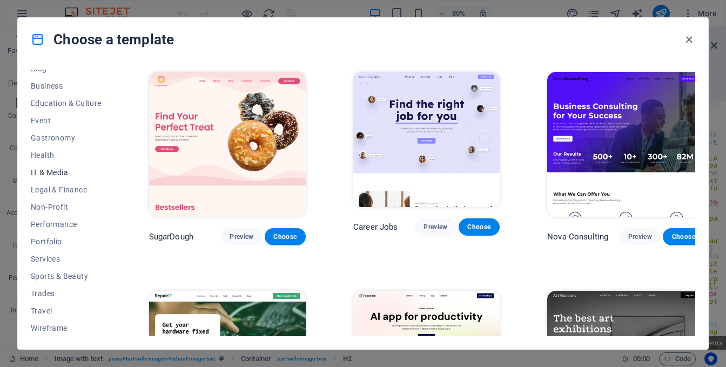
click at [56, 172] on span "IT & Media" at bounding box center [66, 172] width 71 height 9
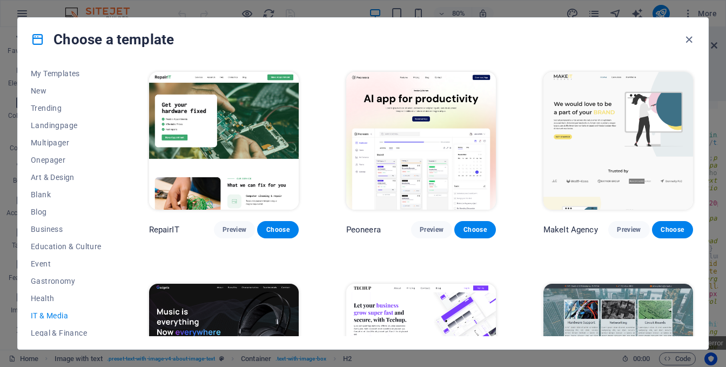
scroll to position [0, 0]
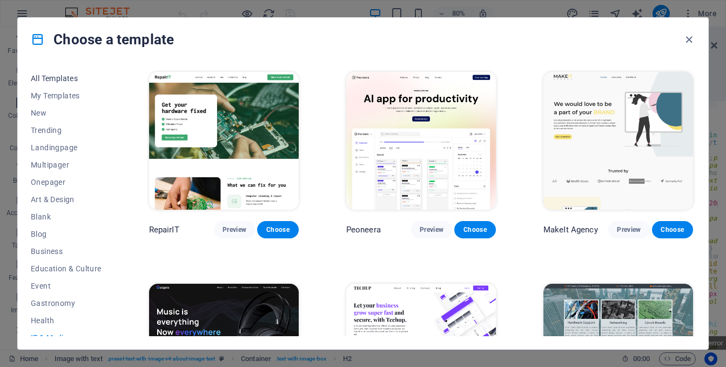
click at [73, 77] on span "All Templates" at bounding box center [66, 78] width 71 height 9
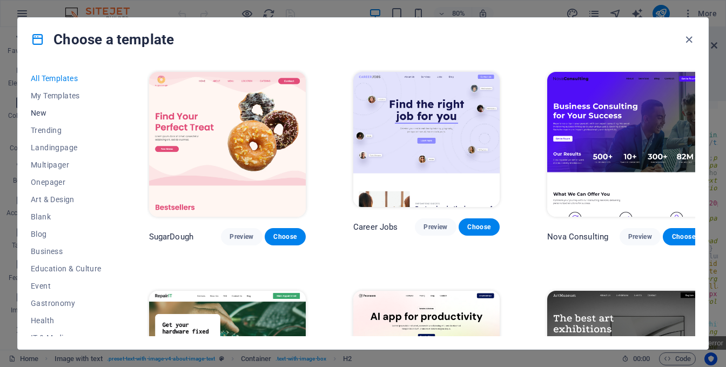
click at [42, 111] on span "New" at bounding box center [66, 113] width 71 height 9
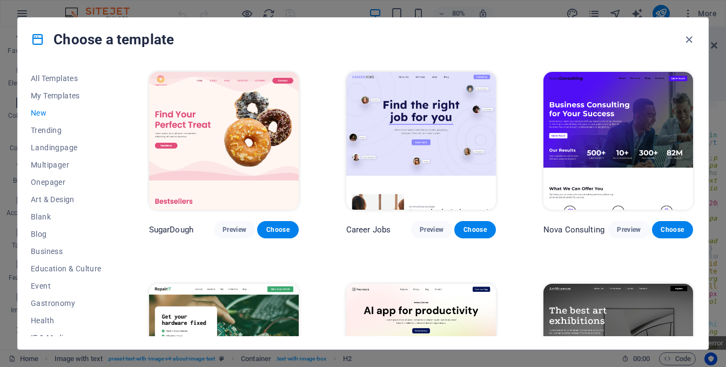
click at [39, 113] on span "New" at bounding box center [66, 113] width 71 height 9
click at [63, 75] on span "All Templates" at bounding box center [66, 78] width 71 height 9
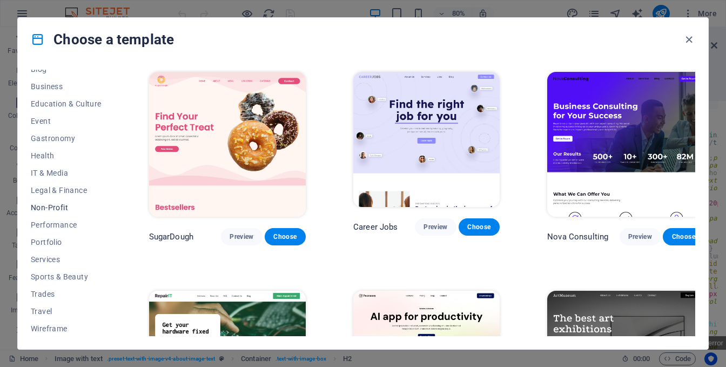
scroll to position [165, 0]
click at [59, 172] on span "IT & Media" at bounding box center [66, 172] width 71 height 9
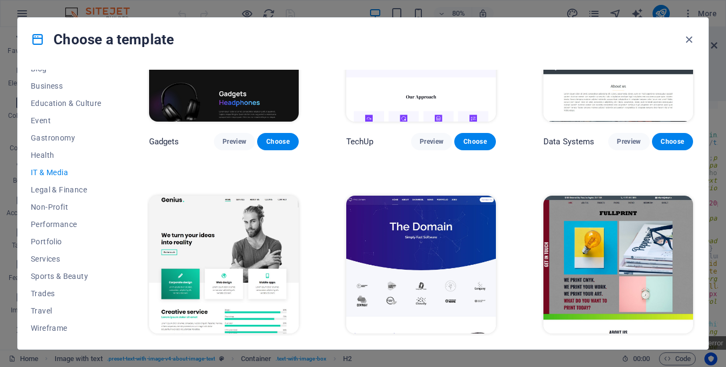
scroll to position [264, 0]
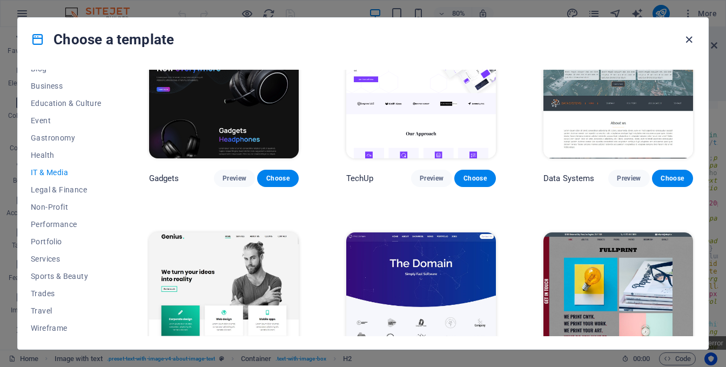
click at [689, 38] on icon "button" at bounding box center [689, 39] width 12 height 12
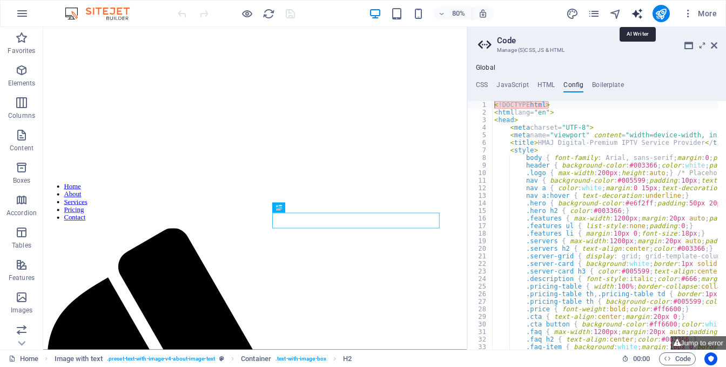
click at [634, 11] on icon "text_generator" at bounding box center [637, 14] width 12 height 12
select select "English"
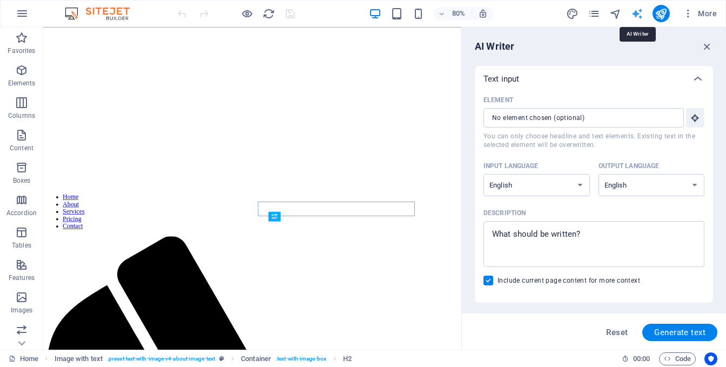
scroll to position [0, 0]
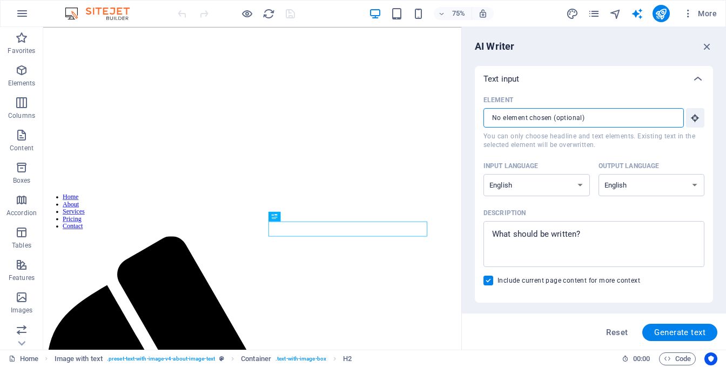
click at [599, 119] on input "Element ​ You can only choose headline and text elements. Existing text in the …" at bounding box center [579, 117] width 193 height 19
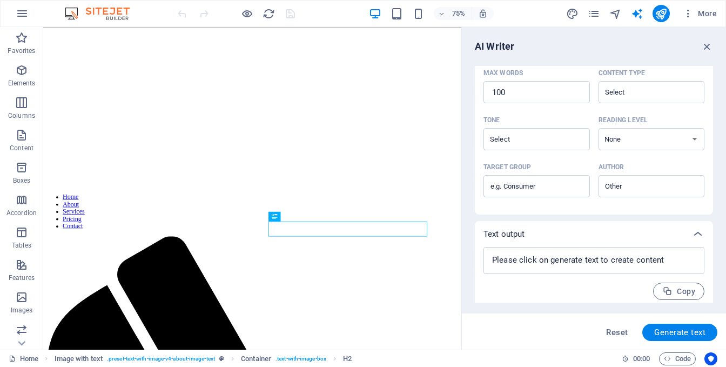
scroll to position [275, 0]
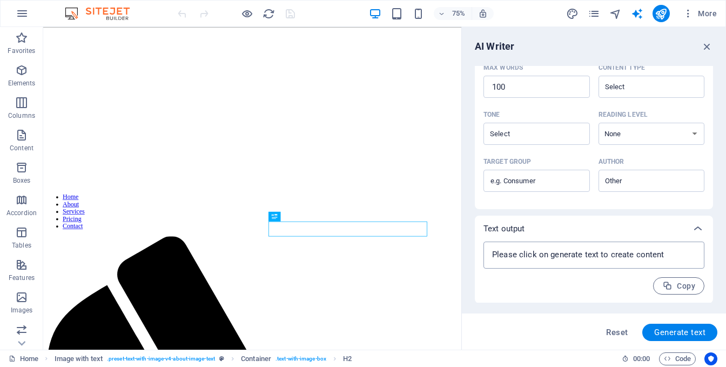
type textarea "x"
click at [562, 259] on textarea at bounding box center [594, 255] width 210 height 16
paste textarea
click at [571, 254] on textarea at bounding box center [594, 255] width 210 height 16
paste textarea
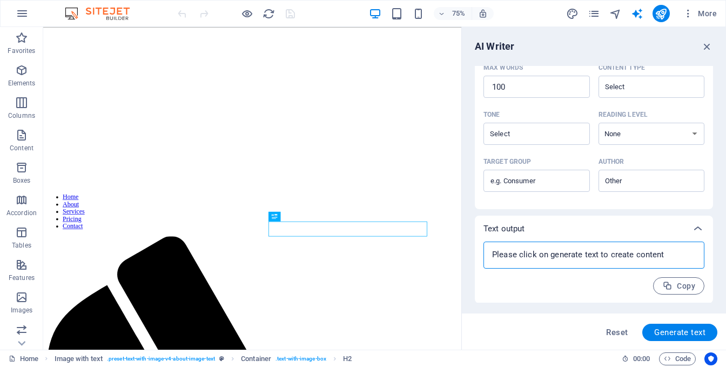
click at [539, 258] on textarea at bounding box center [594, 255] width 210 height 16
click at [537, 252] on textarea at bounding box center [594, 255] width 210 height 16
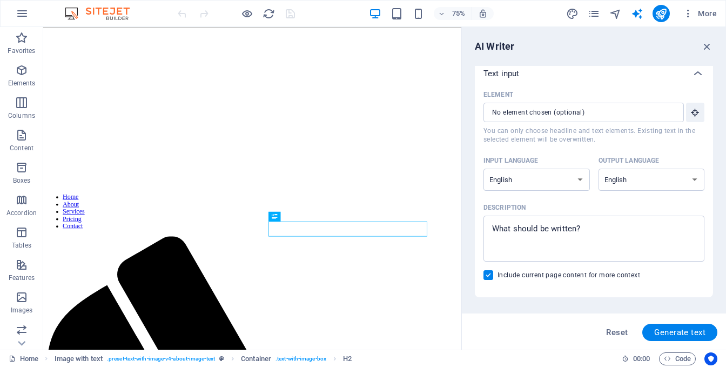
scroll to position [0, 0]
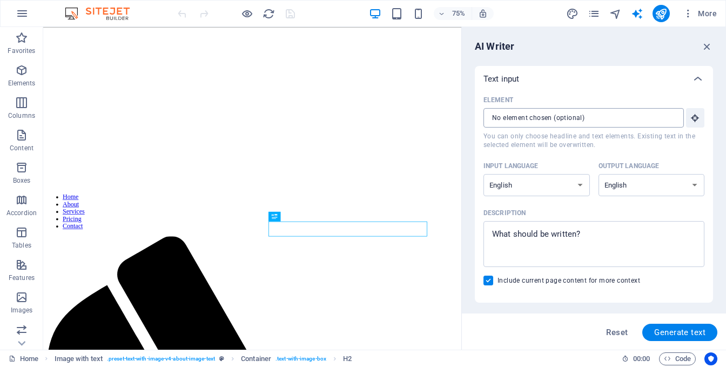
type textarea "x"
click at [576, 118] on input "Element ​ You can only choose headline and text elements. Existing text in the …" at bounding box center [579, 117] width 193 height 19
paste input "text"
click at [607, 118] on input "Element ​ You can only choose headline and text elements. Existing text in the …" at bounding box center [579, 117] width 193 height 19
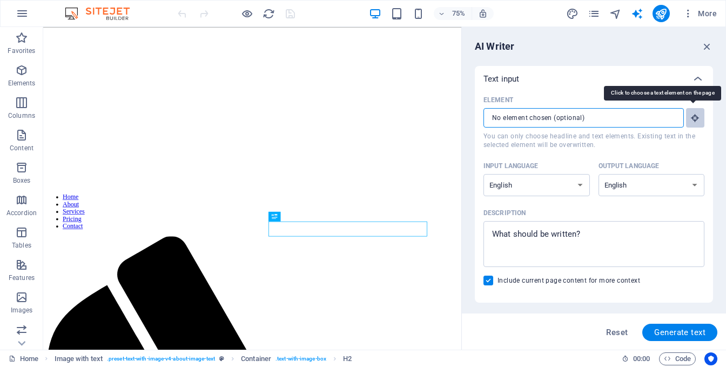
click at [693, 120] on icon "button" at bounding box center [695, 118] width 10 height 10
